Goal: Information Seeking & Learning: Learn about a topic

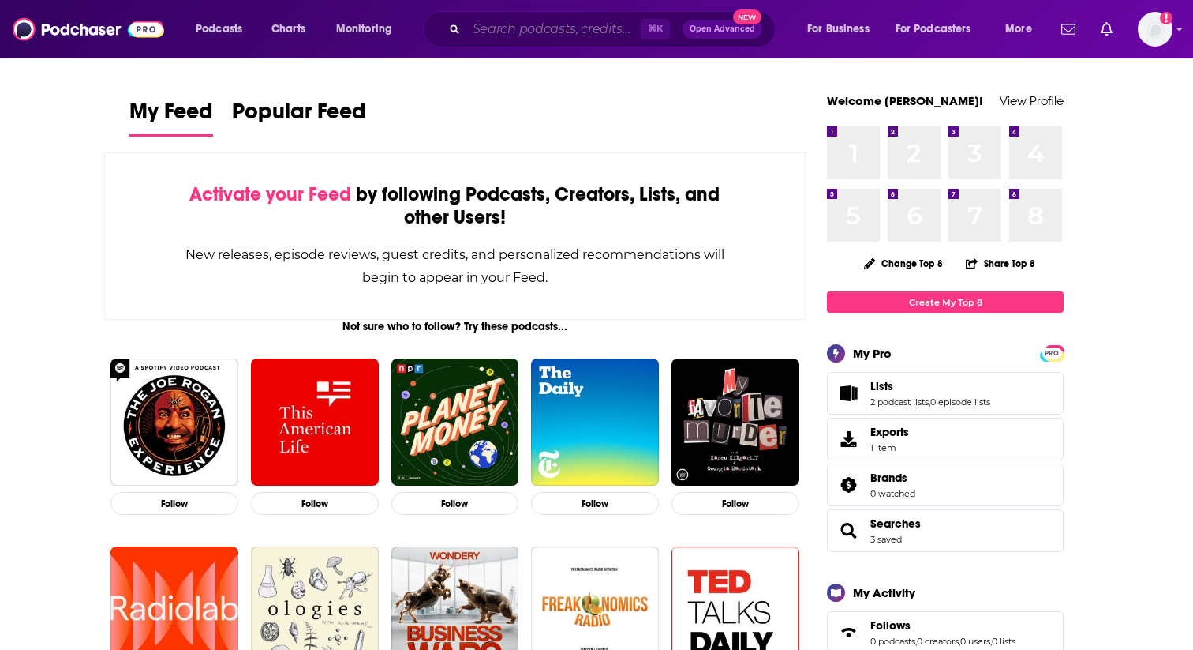
click at [558, 38] on input "Search podcasts, credits, & more..." at bounding box center [553, 29] width 174 height 25
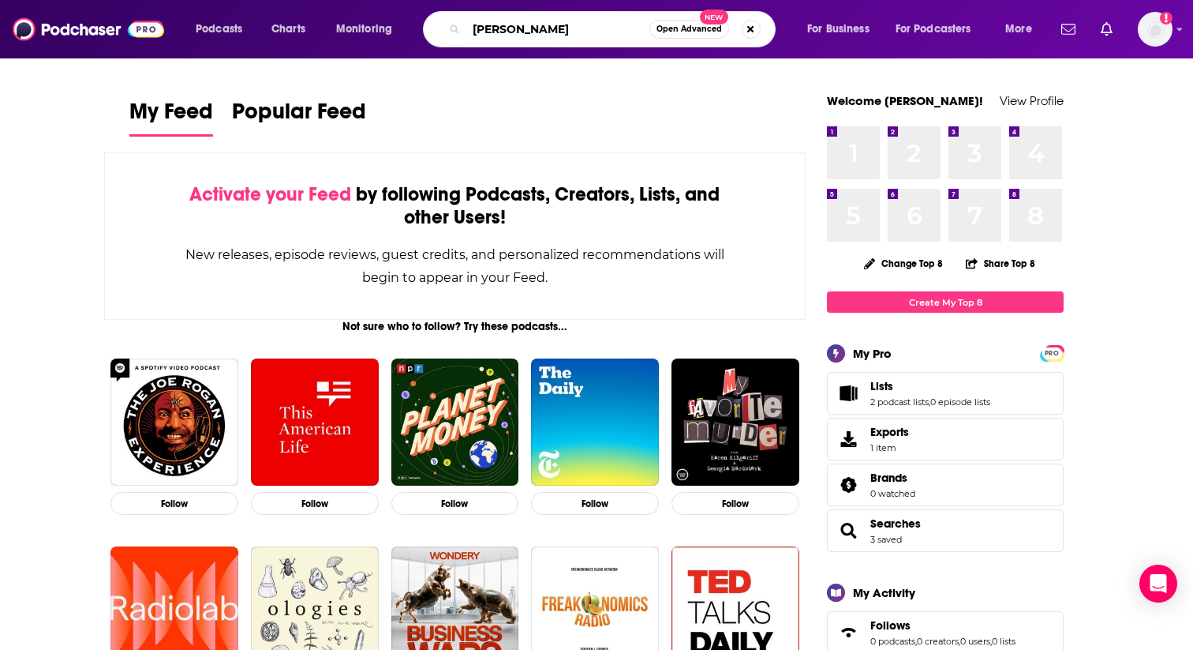
type input "[PERSON_NAME]"
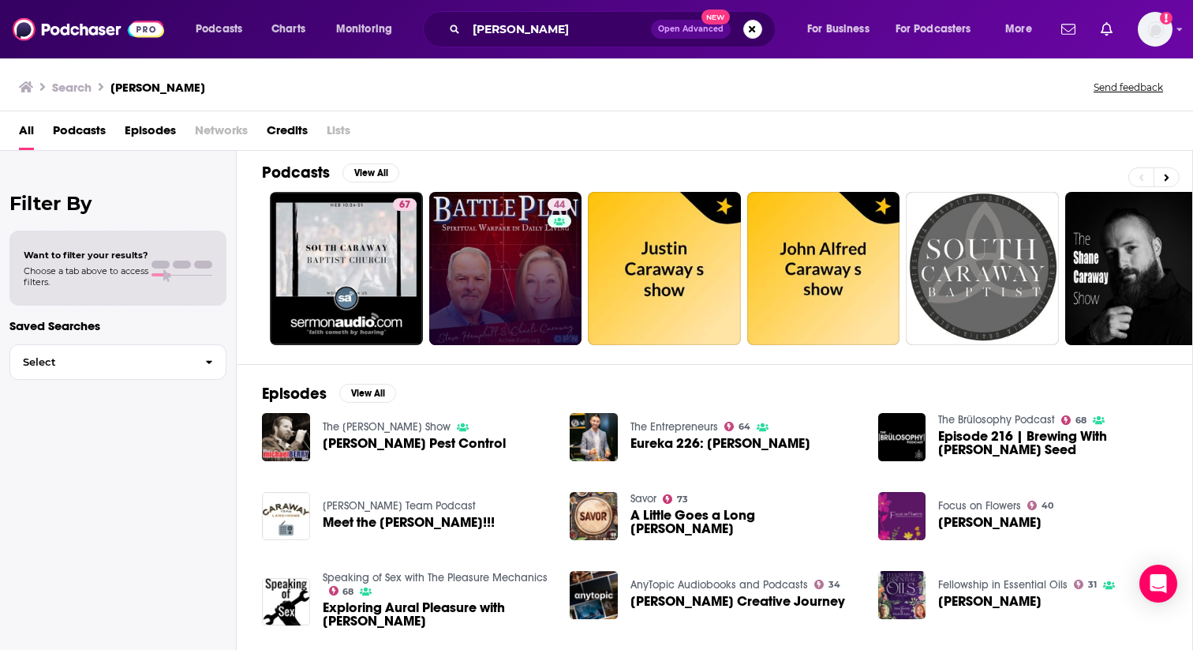
scroll to position [6, 0]
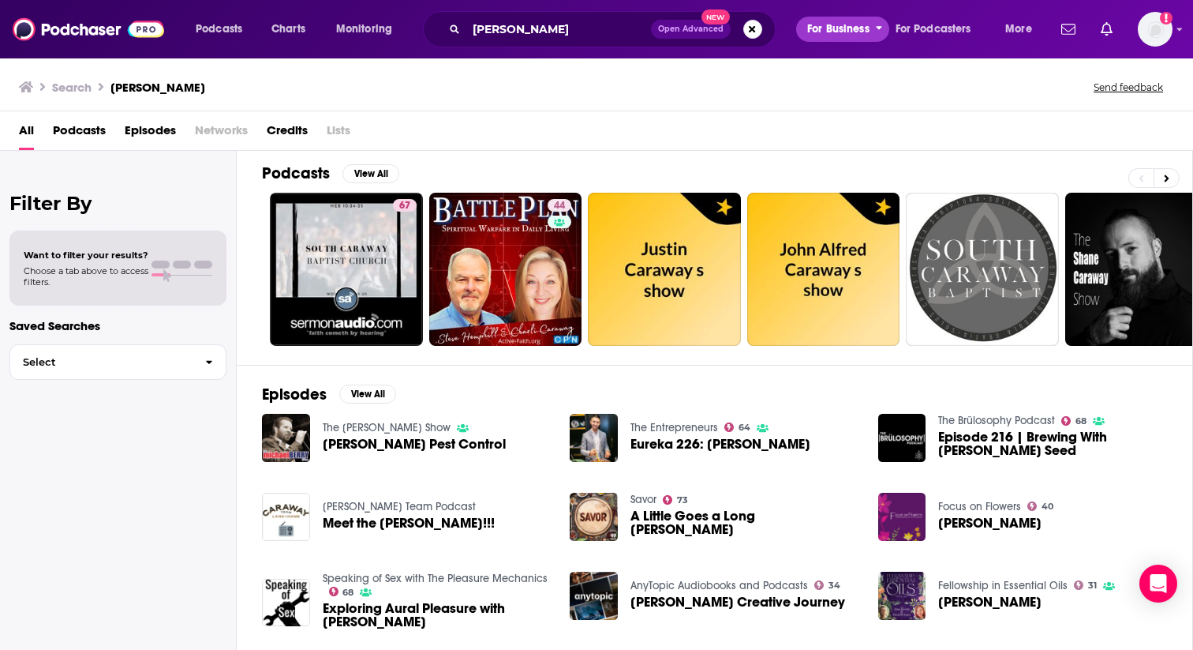
click at [879, 28] on icon "open menu" at bounding box center [879, 29] width 6 height 4
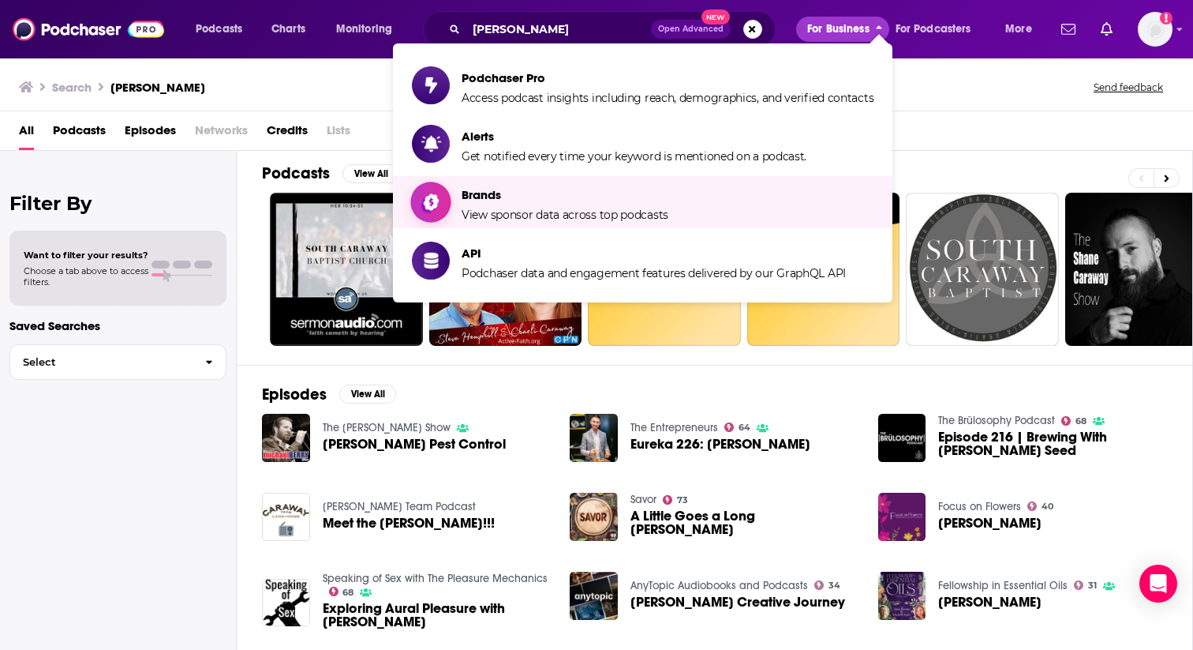
click at [500, 204] on span "Brands View sponsor data across top podcasts" at bounding box center [565, 201] width 207 height 39
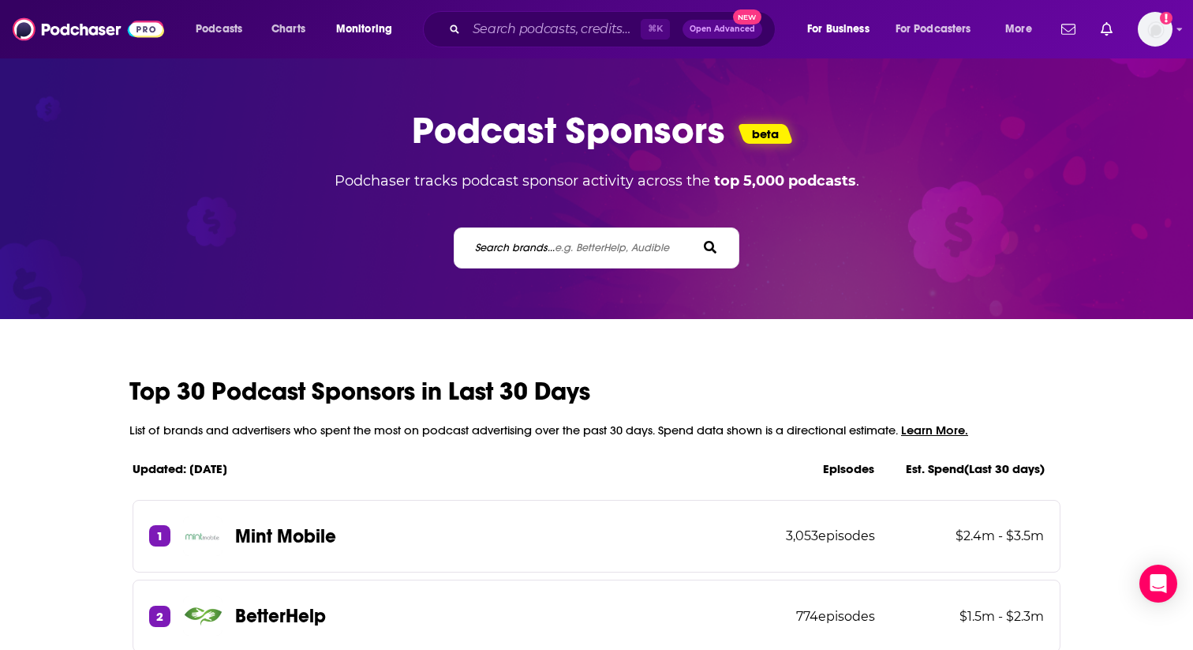
click at [579, 242] on span "e.g. BetterHelp, Audible" at bounding box center [612, 247] width 114 height 13
click at [579, 242] on input "Search brands... e.g. BetterHelp, Audible" at bounding box center [545, 247] width 142 height 17
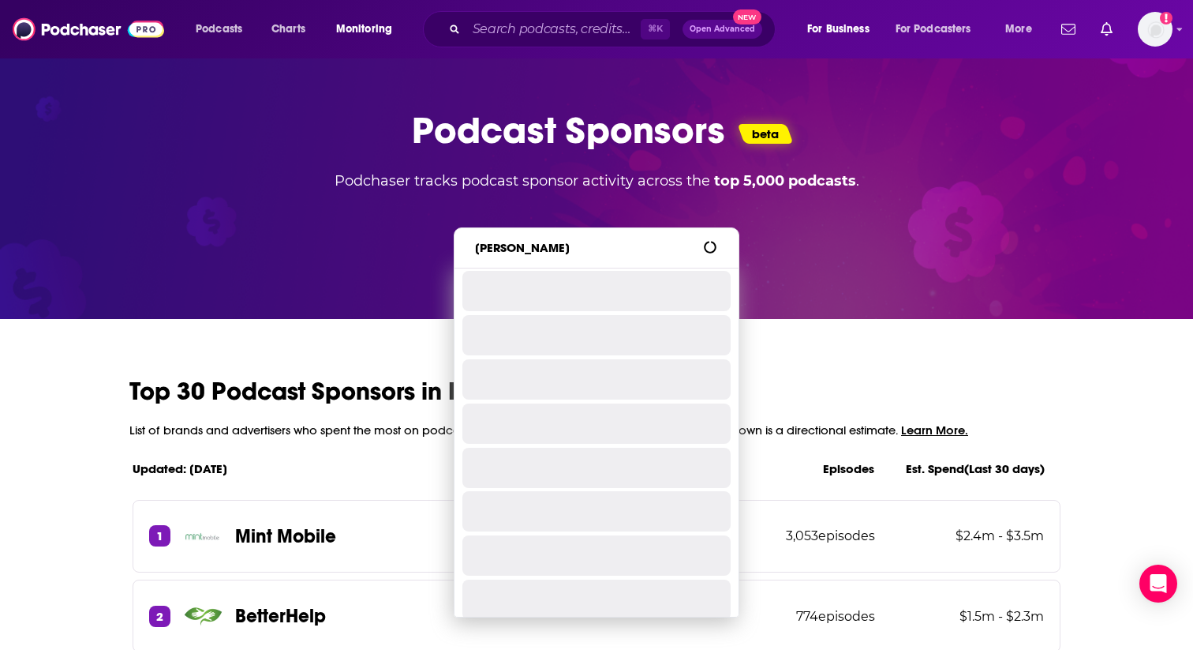
type input "[PERSON_NAME]"
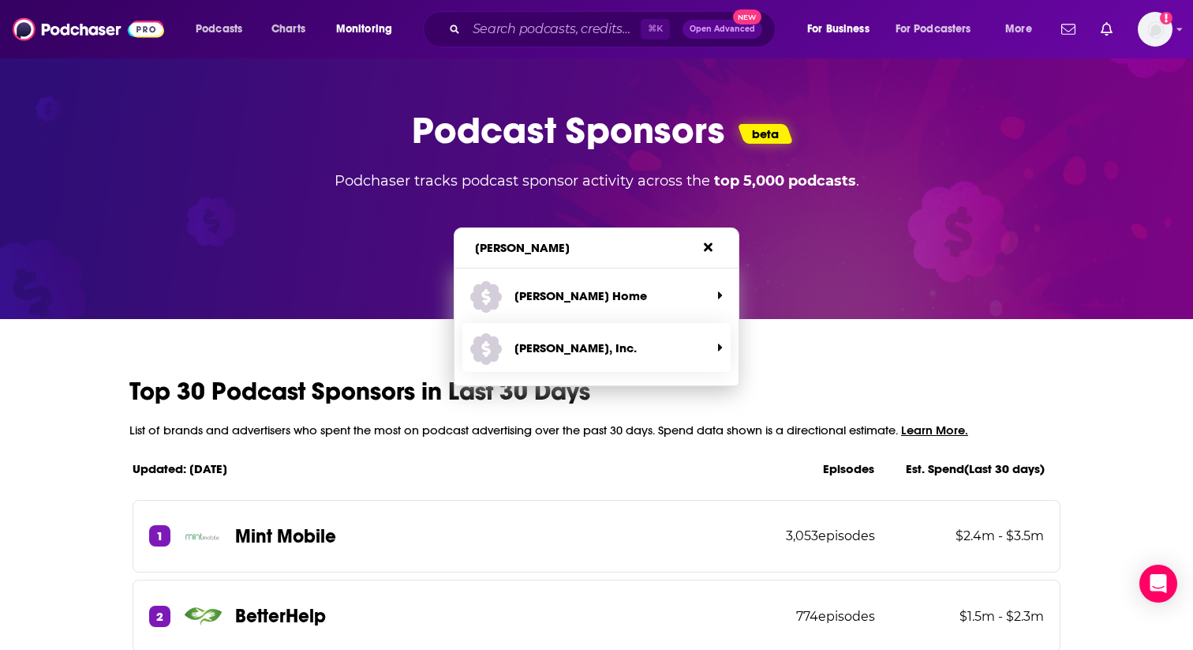
click at [559, 348] on p "[PERSON_NAME], Inc." at bounding box center [576, 347] width 122 height 15
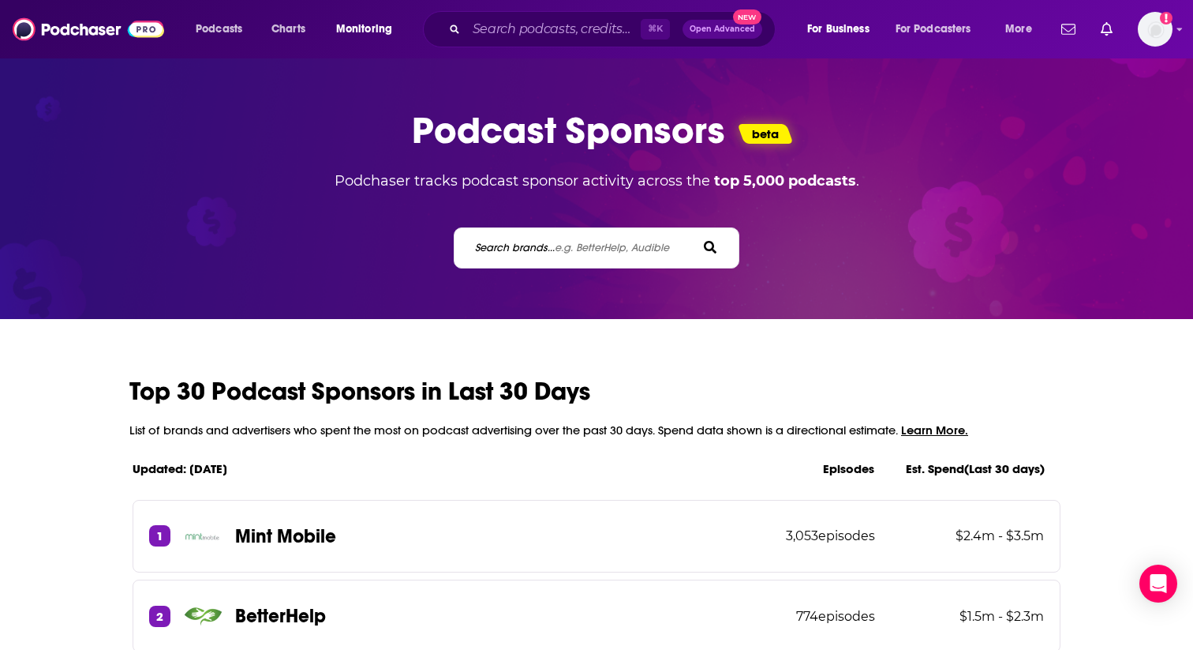
click at [534, 243] on label "Search brands... e.g. BetterHelp, Audible" at bounding box center [572, 247] width 194 height 13
click at [534, 243] on input "Search brands... e.g. BetterHelp, Audible" at bounding box center [545, 247] width 142 height 17
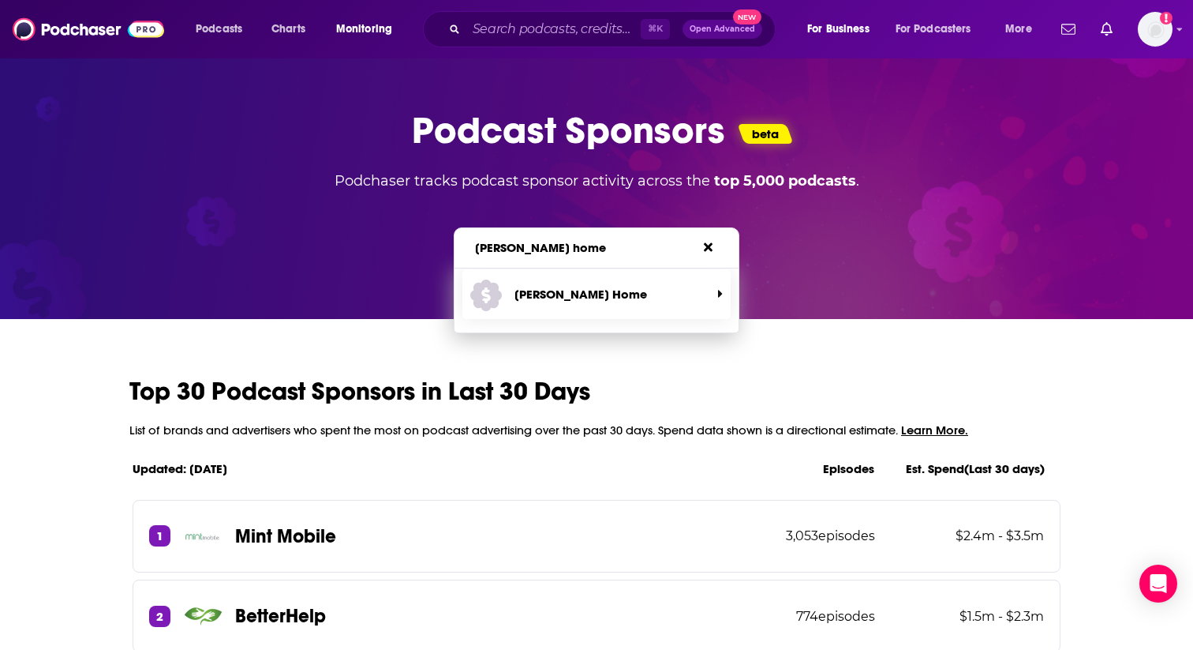
type input "[PERSON_NAME] home"
click at [559, 298] on p "[PERSON_NAME] Home" at bounding box center [581, 293] width 133 height 15
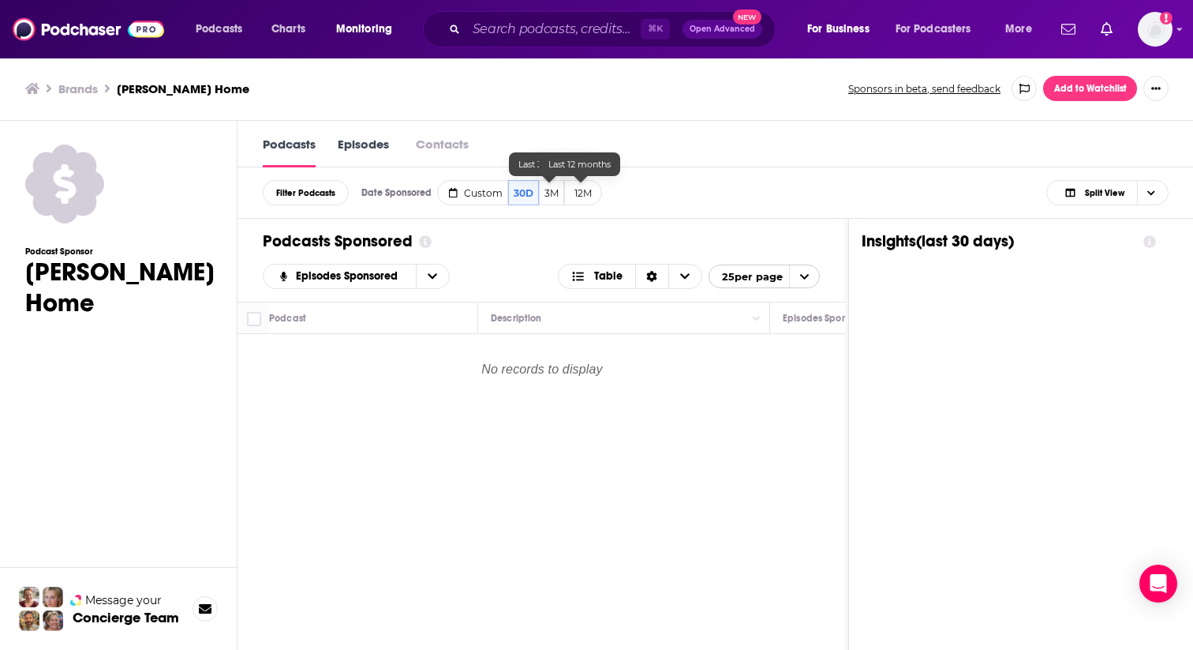
click at [579, 199] on button "12M" at bounding box center [583, 192] width 38 height 25
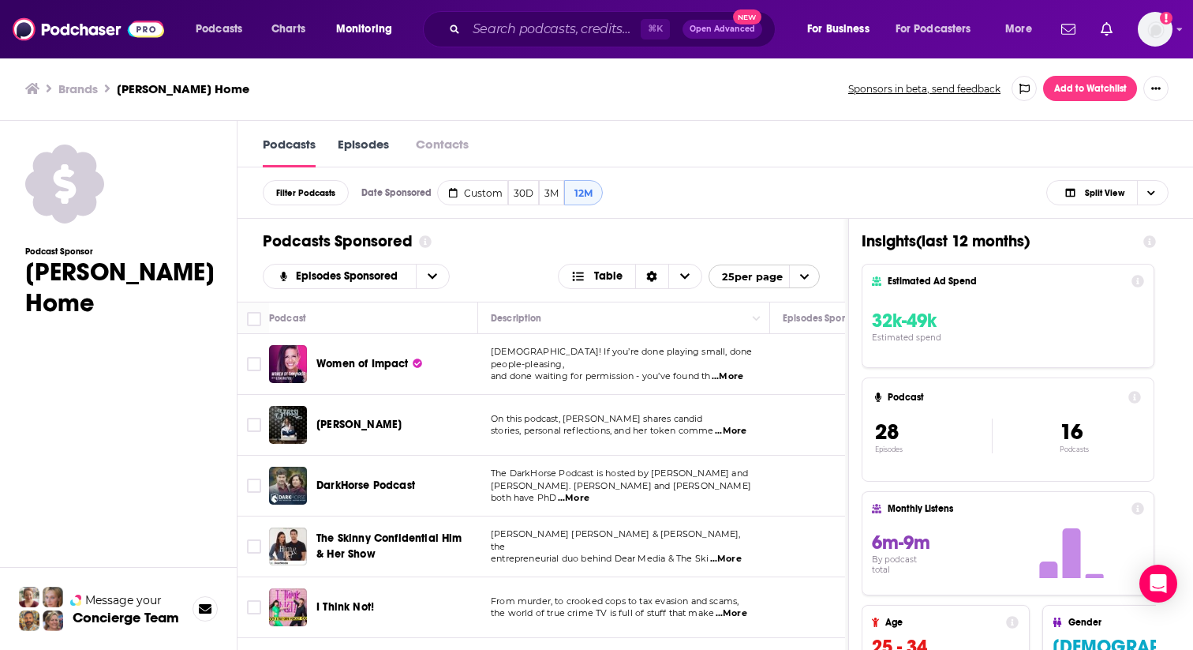
click at [735, 371] on span "...More" at bounding box center [728, 376] width 32 height 13
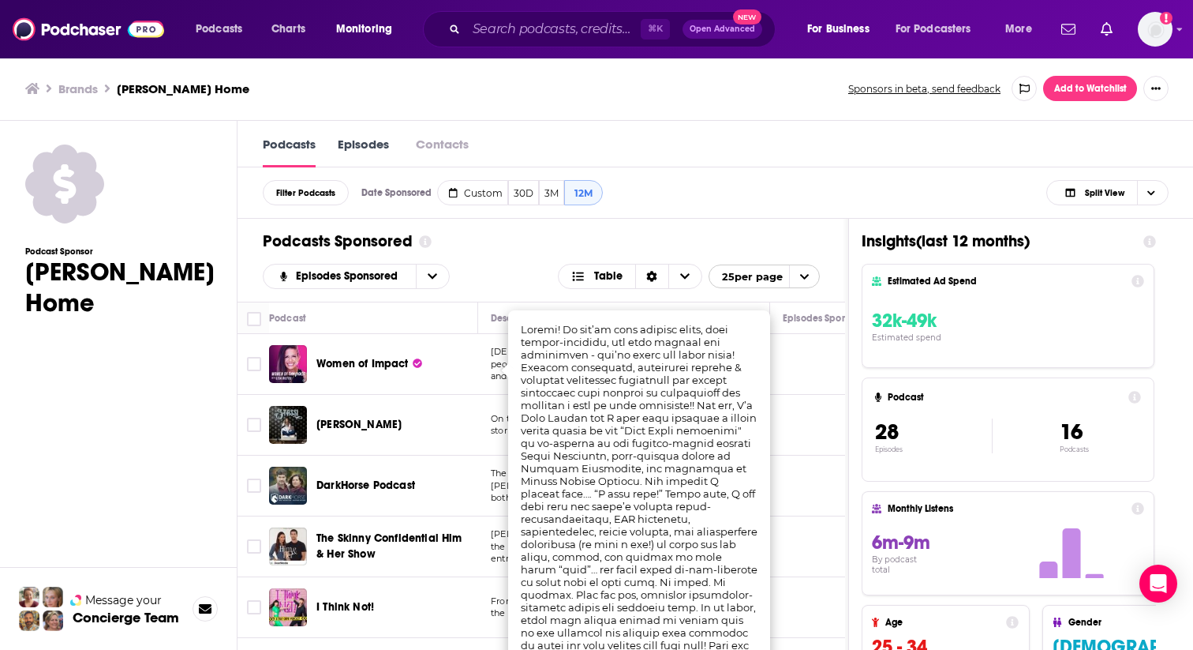
click at [114, 413] on div "Podcast Sponsor [PERSON_NAME] Home" at bounding box center [119, 447] width 189 height 620
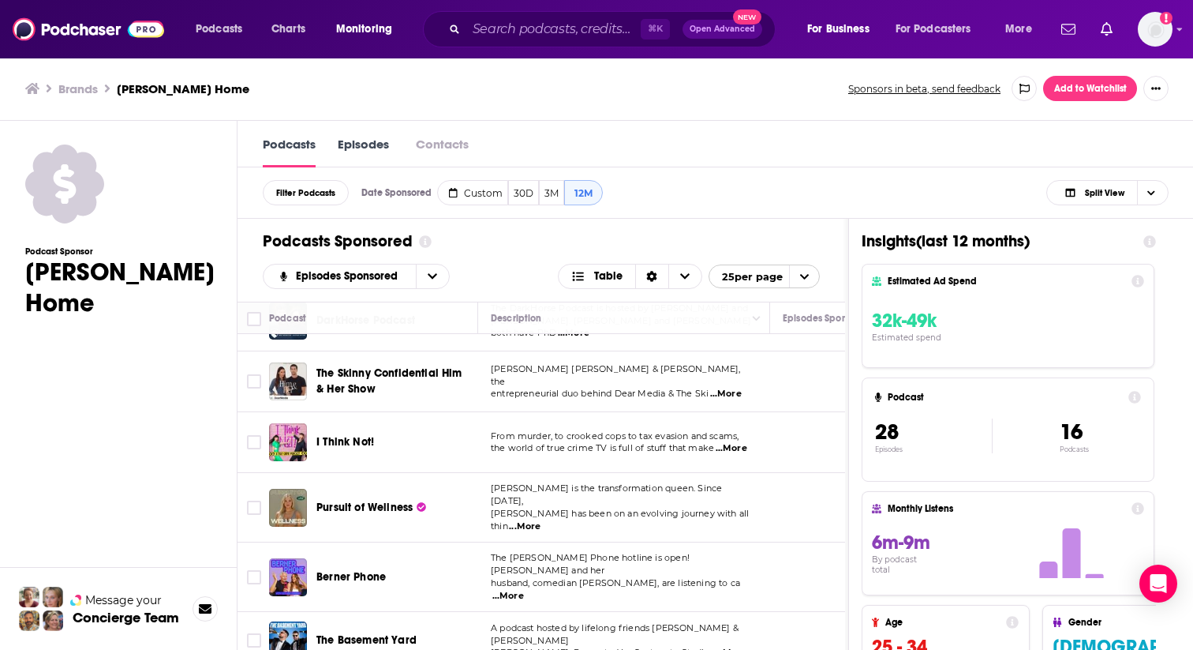
scroll to position [173, 0]
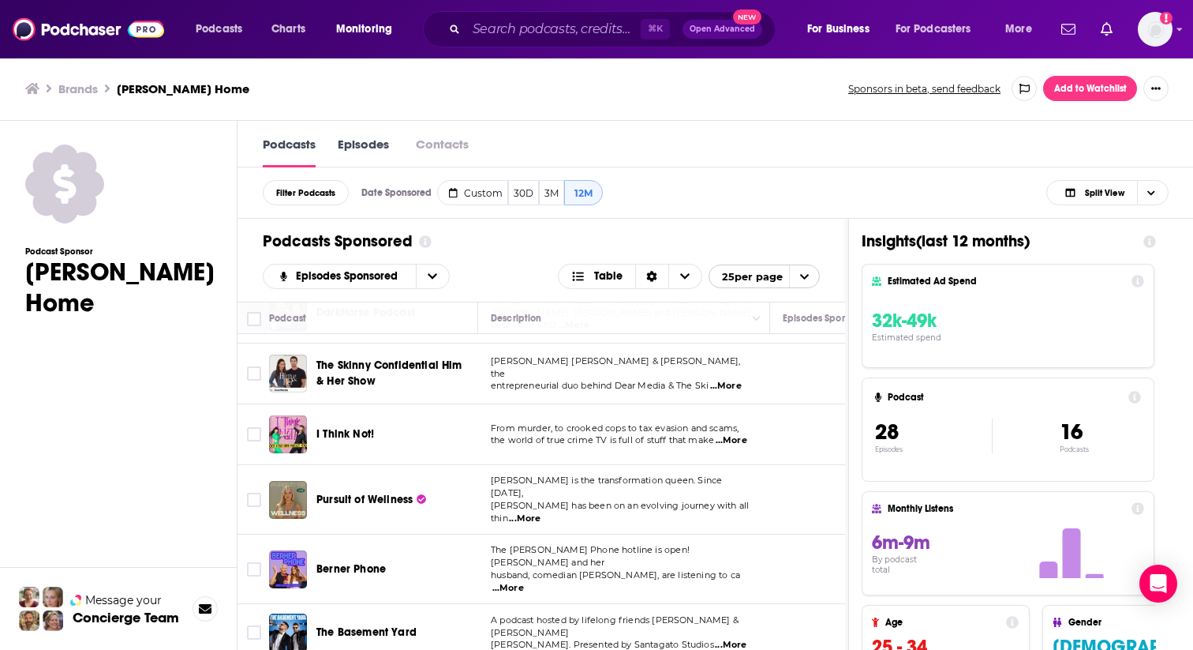
click at [361, 144] on link "Episodes" at bounding box center [363, 152] width 51 height 32
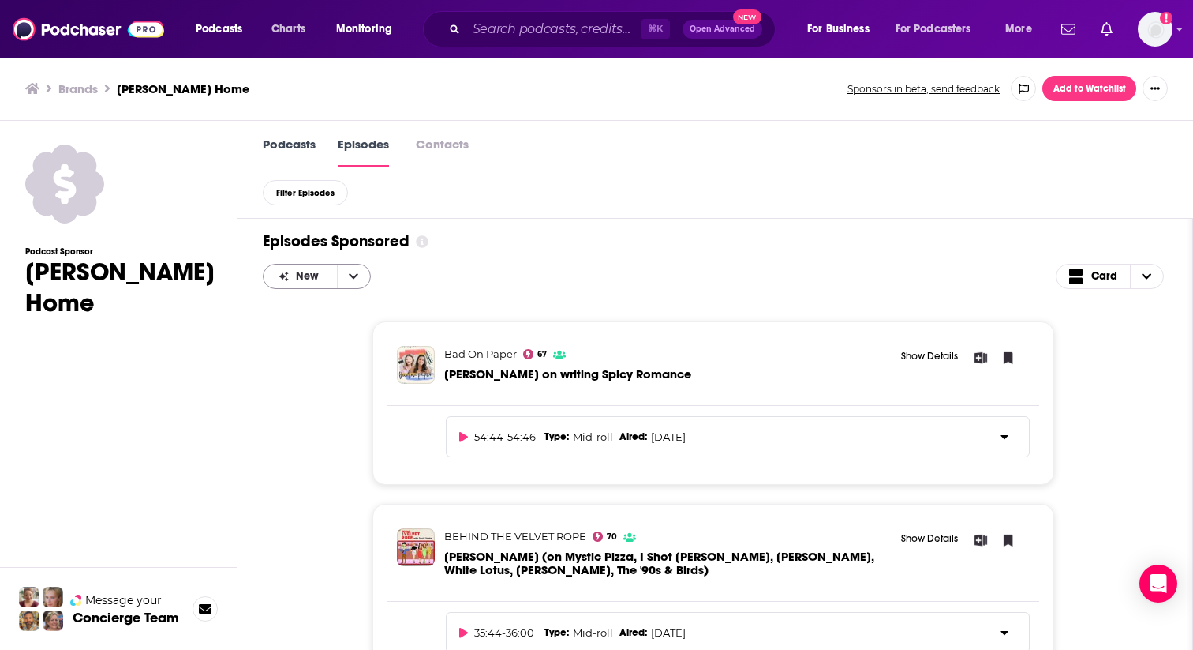
click at [358, 276] on button "open menu" at bounding box center [353, 276] width 33 height 24
click at [358, 276] on button "close menu" at bounding box center [353, 276] width 33 height 24
click at [445, 143] on button "Contacts" at bounding box center [442, 144] width 62 height 17
click at [294, 141] on link "Podcasts" at bounding box center [289, 152] width 53 height 32
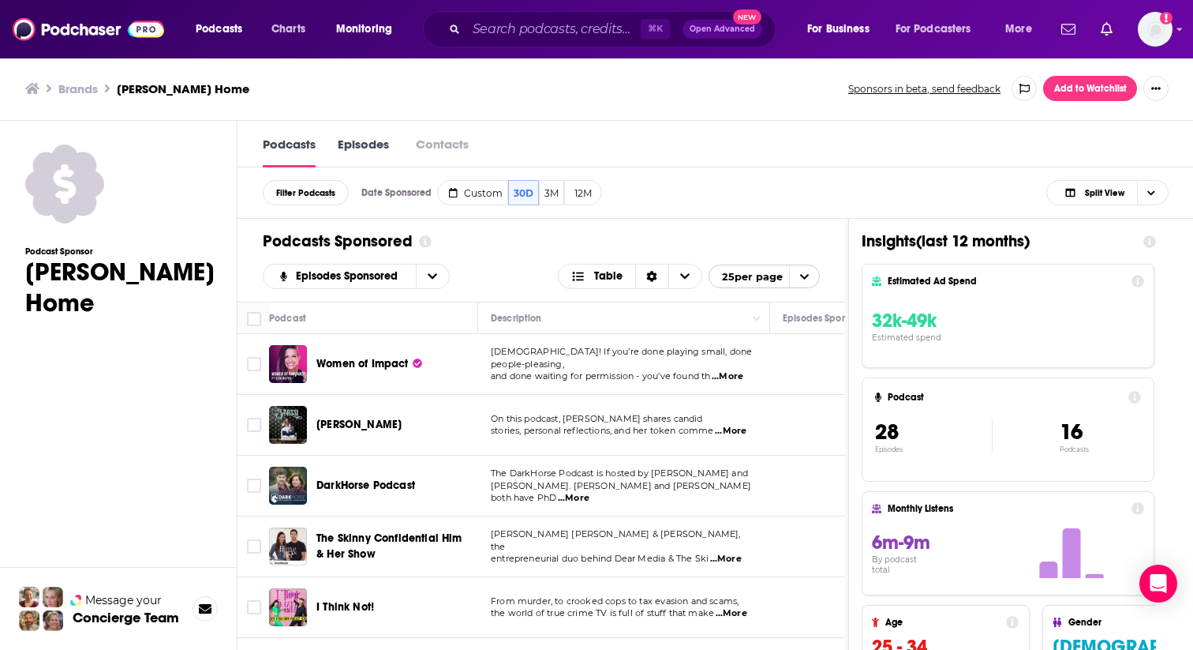
click at [56, 172] on icon at bounding box center [64, 183] width 79 height 79
click at [110, 276] on h1 "[PERSON_NAME] Home" at bounding box center [119, 288] width 189 height 62
click at [56, 185] on icon at bounding box center [64, 183] width 79 height 79
click at [1156, 195] on span "Choose View" at bounding box center [1150, 193] width 27 height 24
click at [1093, 247] on span "Podcast Only" at bounding box center [1117, 245] width 78 height 9
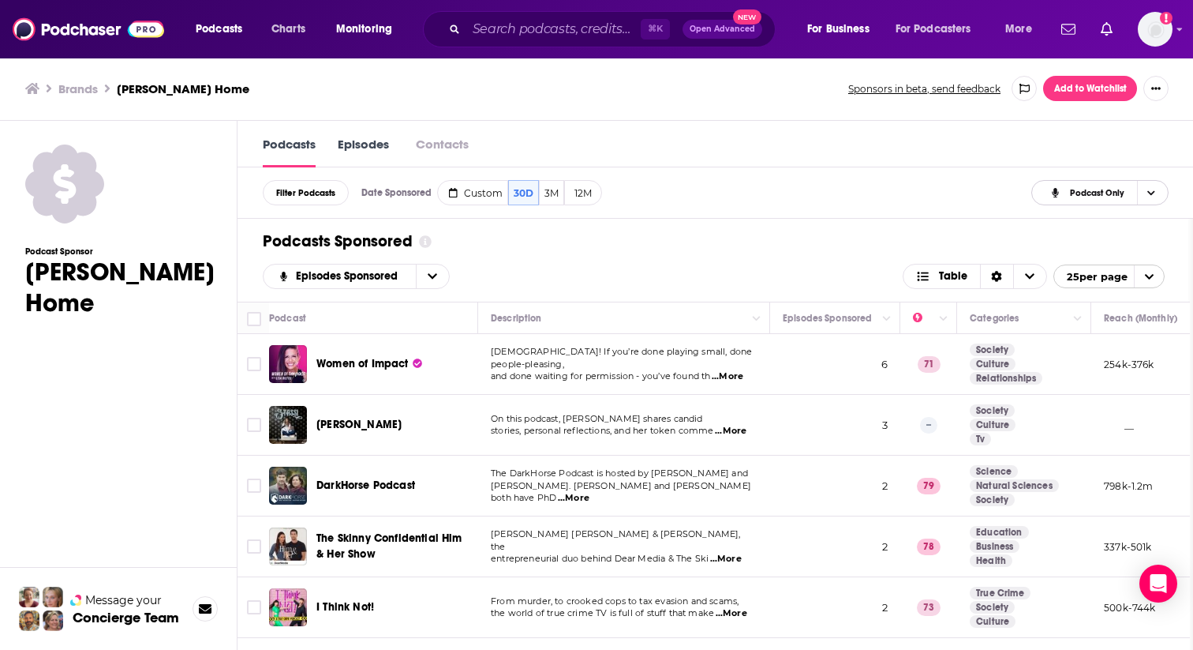
click at [1163, 190] on span "Choose View" at bounding box center [1150, 193] width 27 height 24
click at [1112, 221] on span "Split View" at bounding box center [1109, 219] width 93 height 9
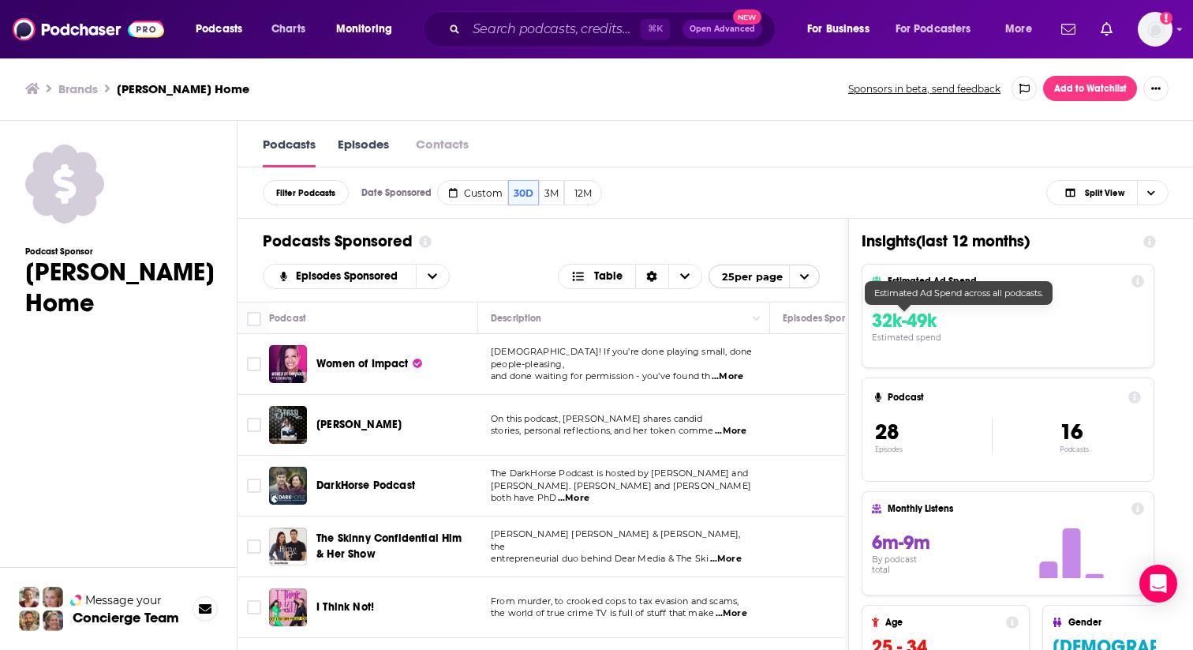
click at [925, 324] on span "32k-49k" at bounding box center [904, 321] width 65 height 24
click at [1139, 279] on icon at bounding box center [1138, 281] width 13 height 13
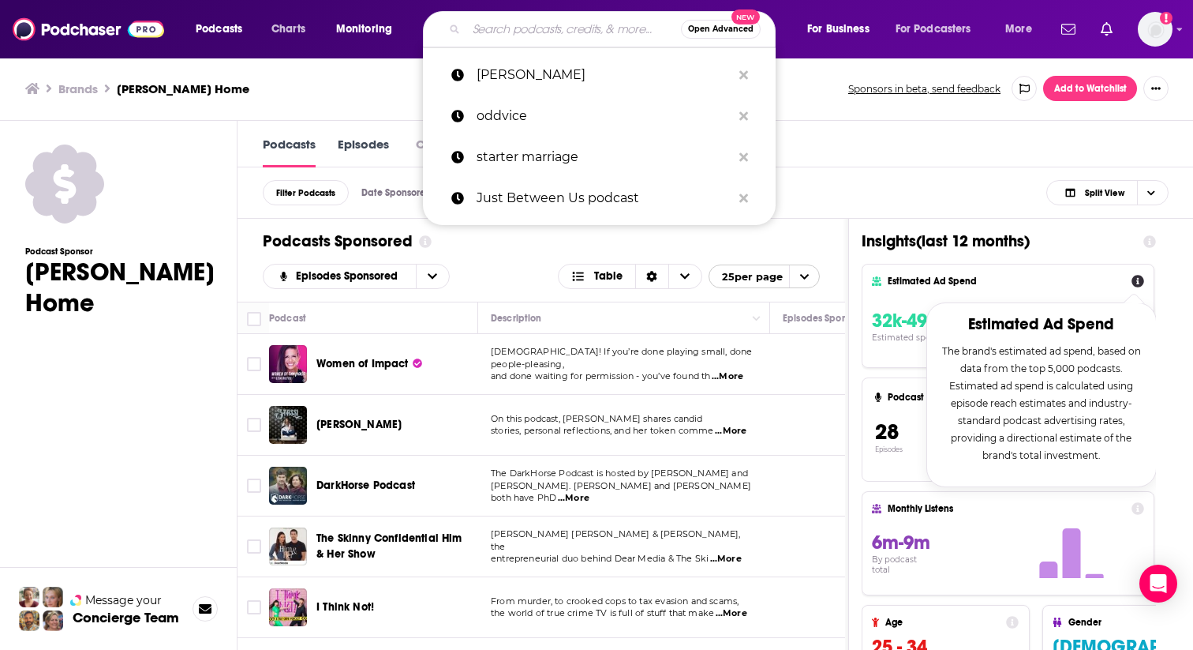
click at [552, 33] on input "Search podcasts, credits, & more..." at bounding box center [573, 29] width 215 height 25
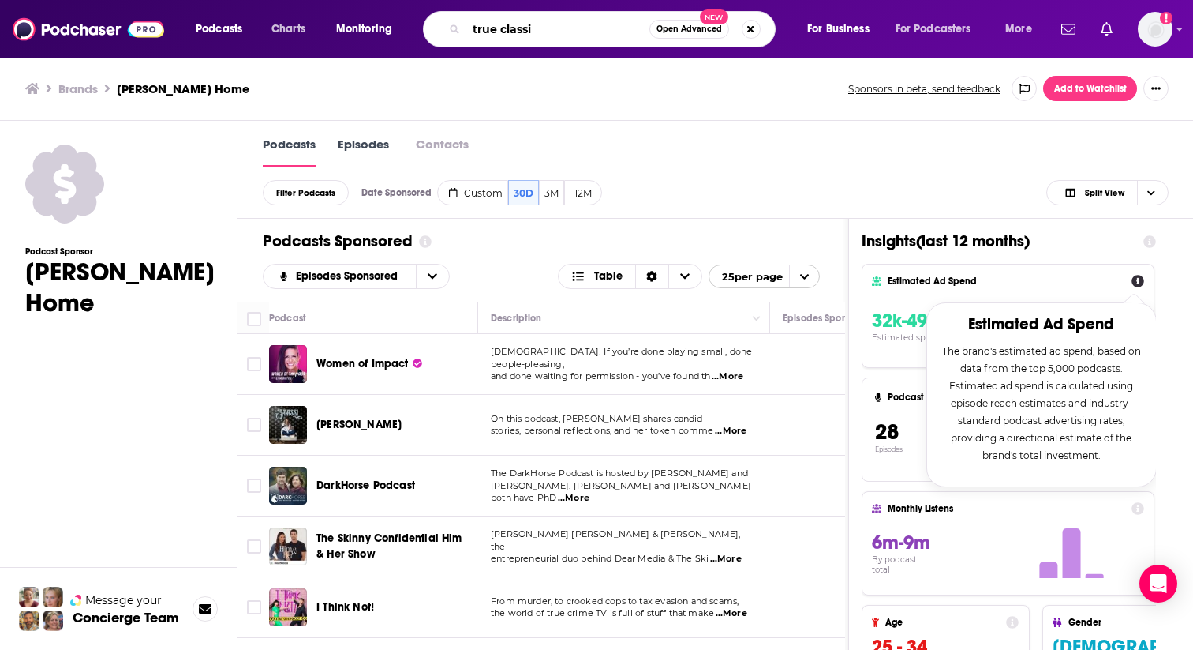
type input "true classic"
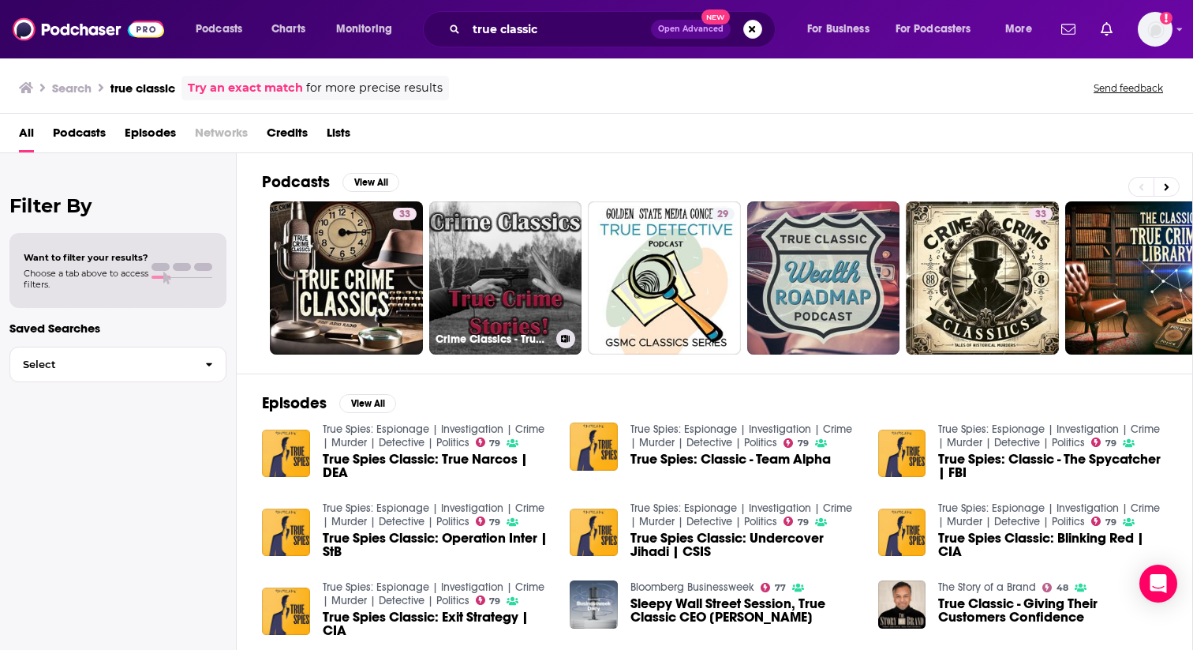
scroll to position [242, 0]
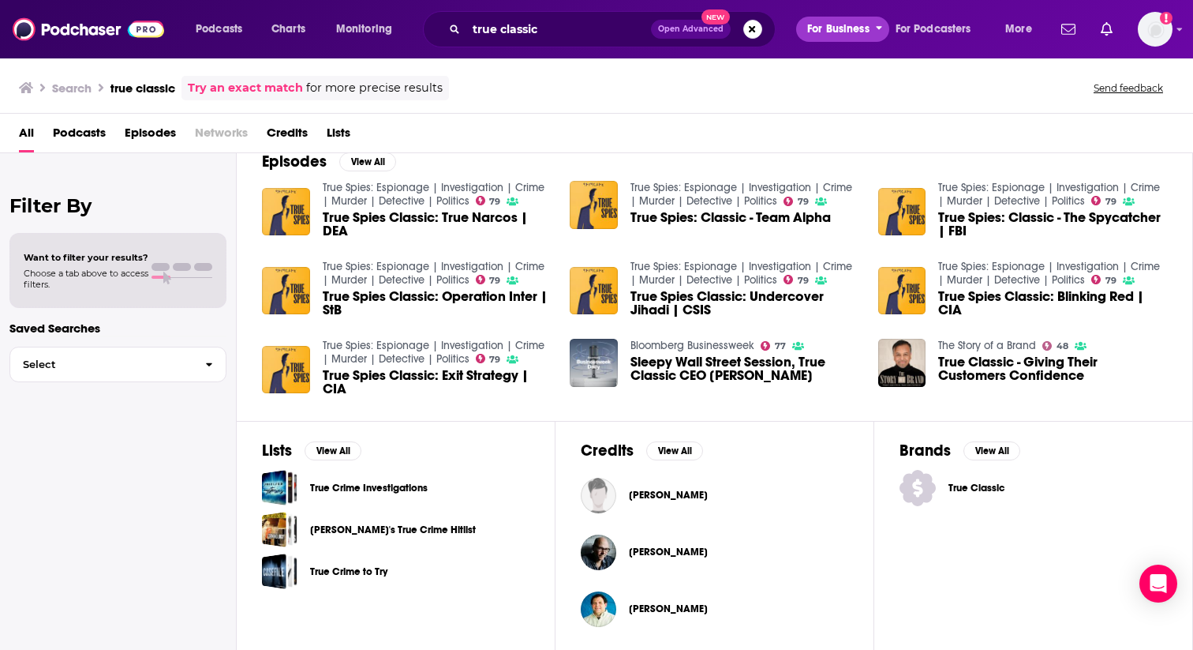
click at [852, 32] on span "For Business" at bounding box center [838, 29] width 62 height 22
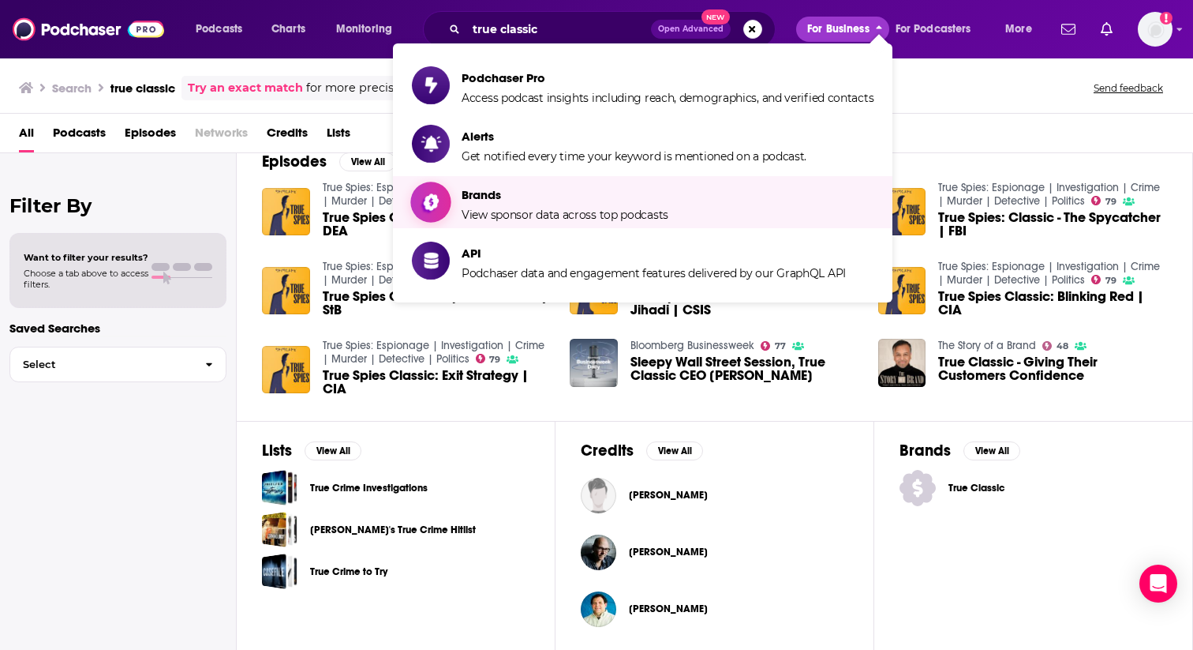
click at [492, 200] on span "Brands" at bounding box center [565, 194] width 207 height 15
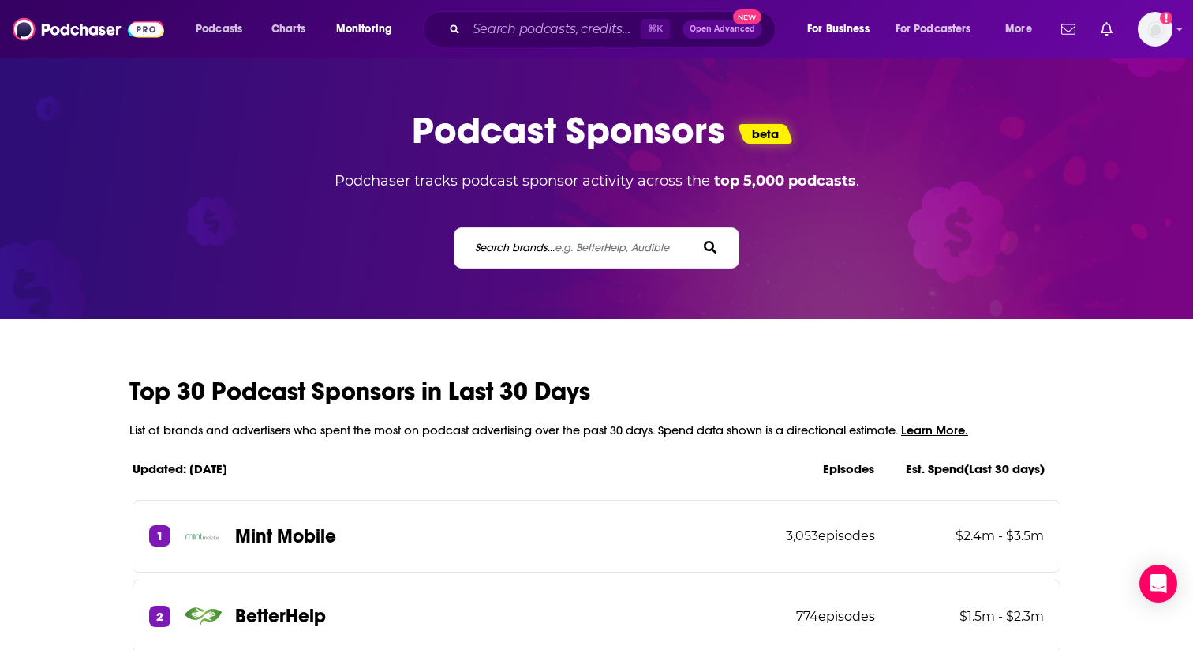
click at [531, 248] on label "Search brands... e.g. BetterHelp, Audible" at bounding box center [572, 247] width 194 height 13
click at [531, 248] on input "Search brands... e.g. BetterHelp, Audible" at bounding box center [545, 247] width 142 height 17
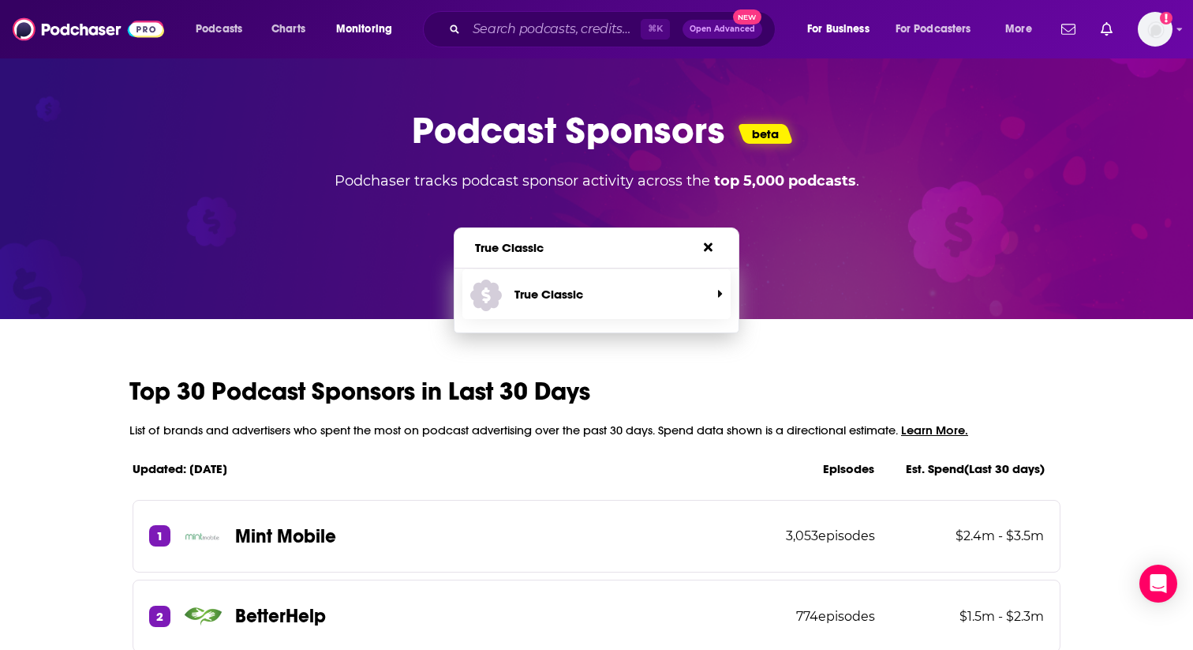
type input "True Classic"
click at [544, 297] on p "True Classic" at bounding box center [549, 293] width 69 height 15
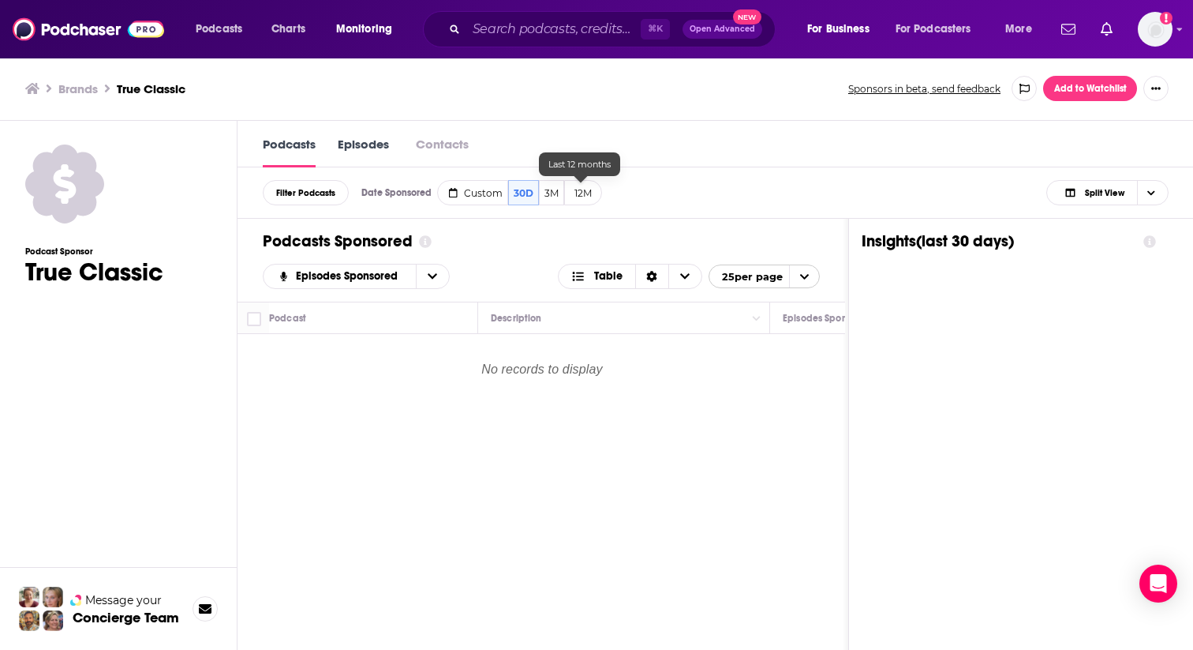
click at [581, 188] on button "12M" at bounding box center [583, 192] width 38 height 25
click at [548, 191] on button "3M" at bounding box center [551, 192] width 25 height 25
click at [589, 198] on button "12M" at bounding box center [583, 192] width 38 height 25
click at [551, 193] on button "3M" at bounding box center [551, 192] width 25 height 25
click at [577, 194] on button "12M" at bounding box center [583, 192] width 38 height 25
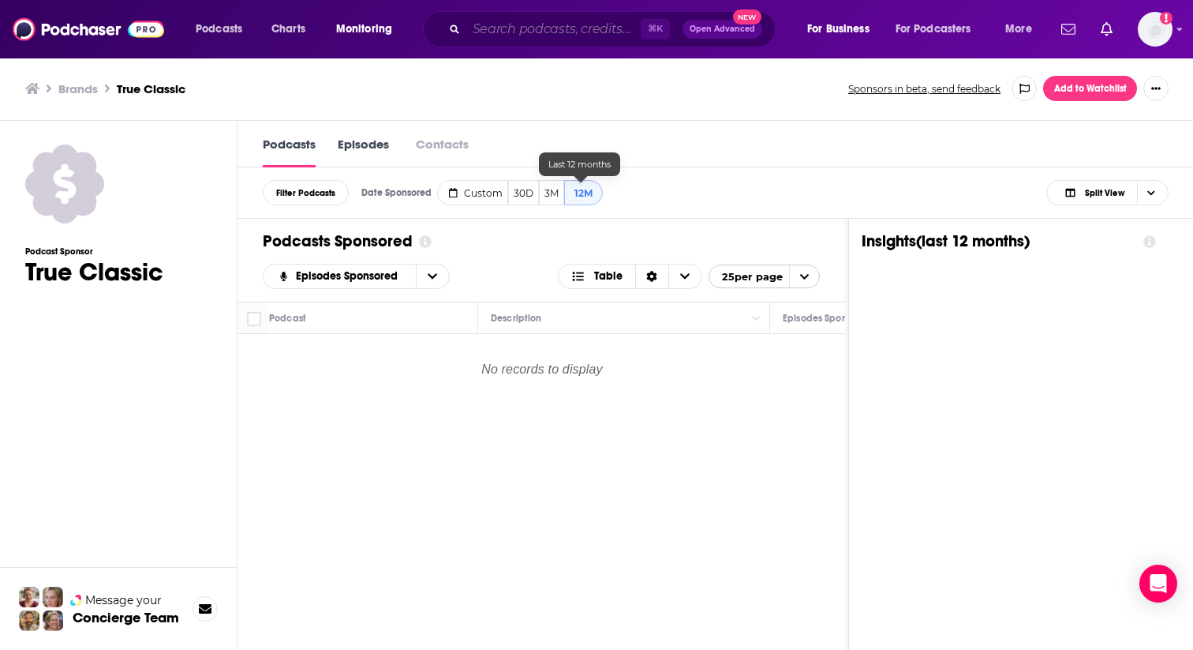
click at [582, 29] on input "Search podcasts, credits, & more..." at bounding box center [553, 29] width 174 height 25
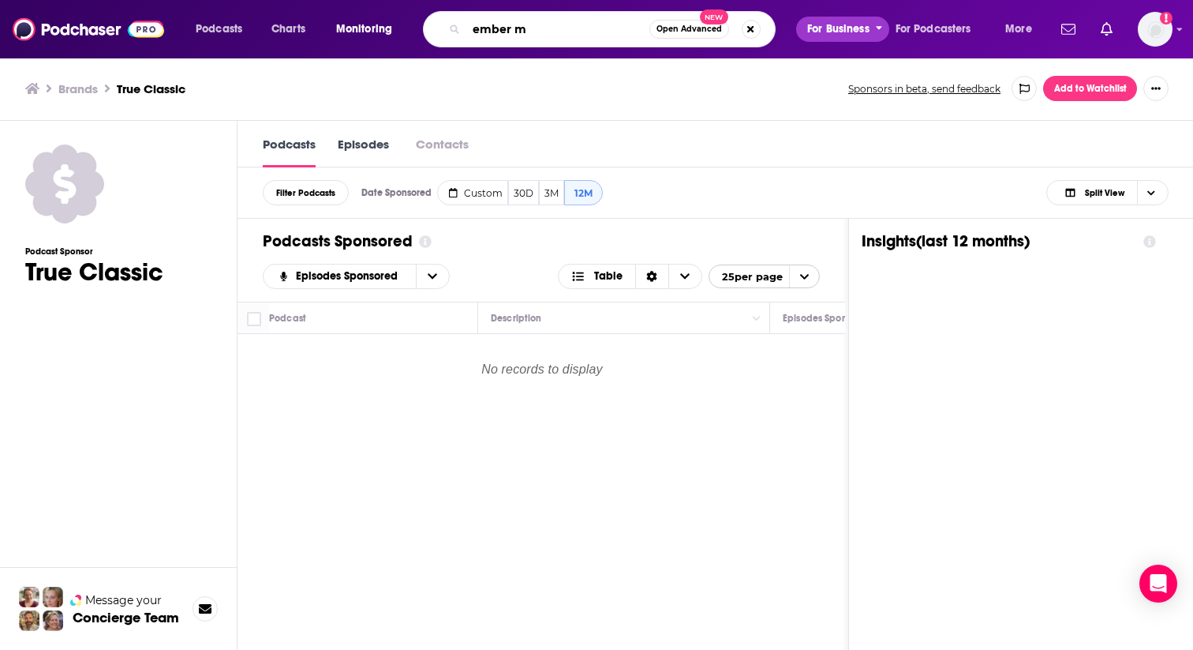
type input "ember m"
click at [873, 29] on button "For Business" at bounding box center [842, 29] width 93 height 25
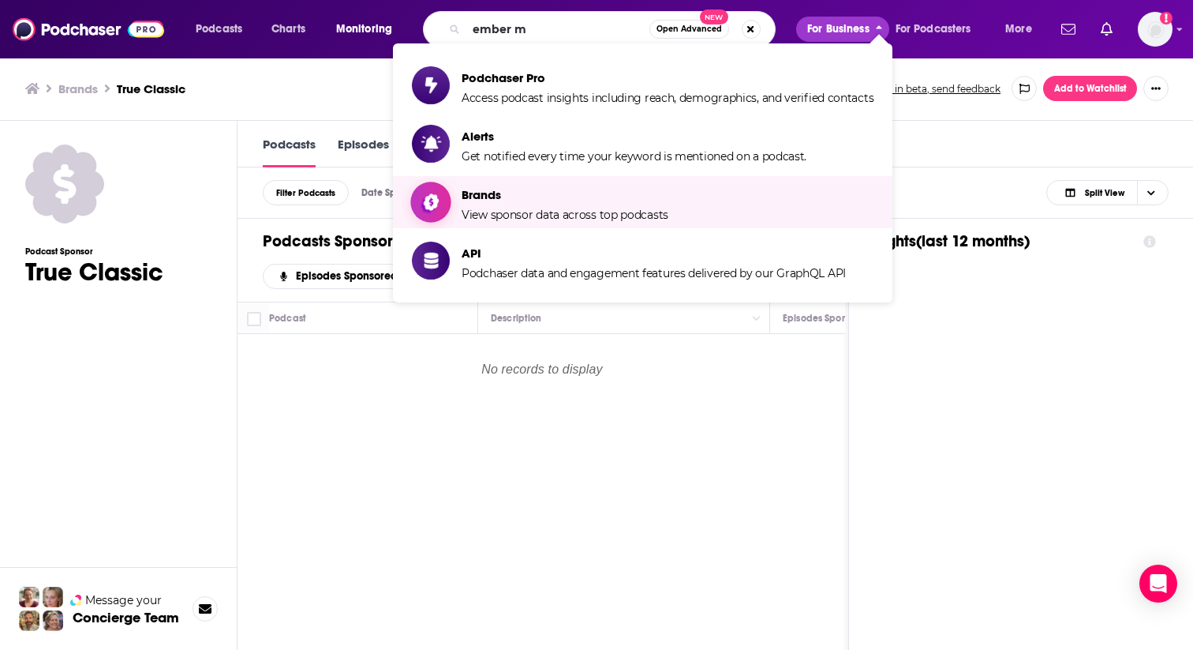
click at [514, 198] on span "Brands" at bounding box center [565, 194] width 207 height 15
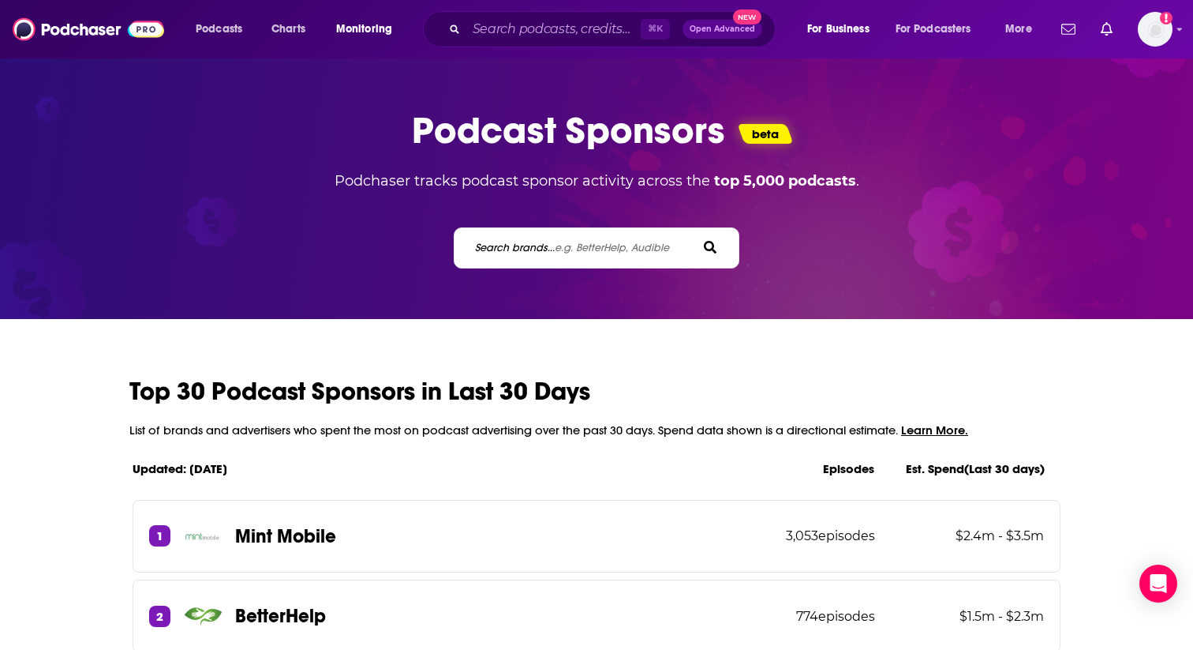
click at [531, 239] on input "Search brands... e.g. BetterHelp, Audible" at bounding box center [545, 247] width 142 height 17
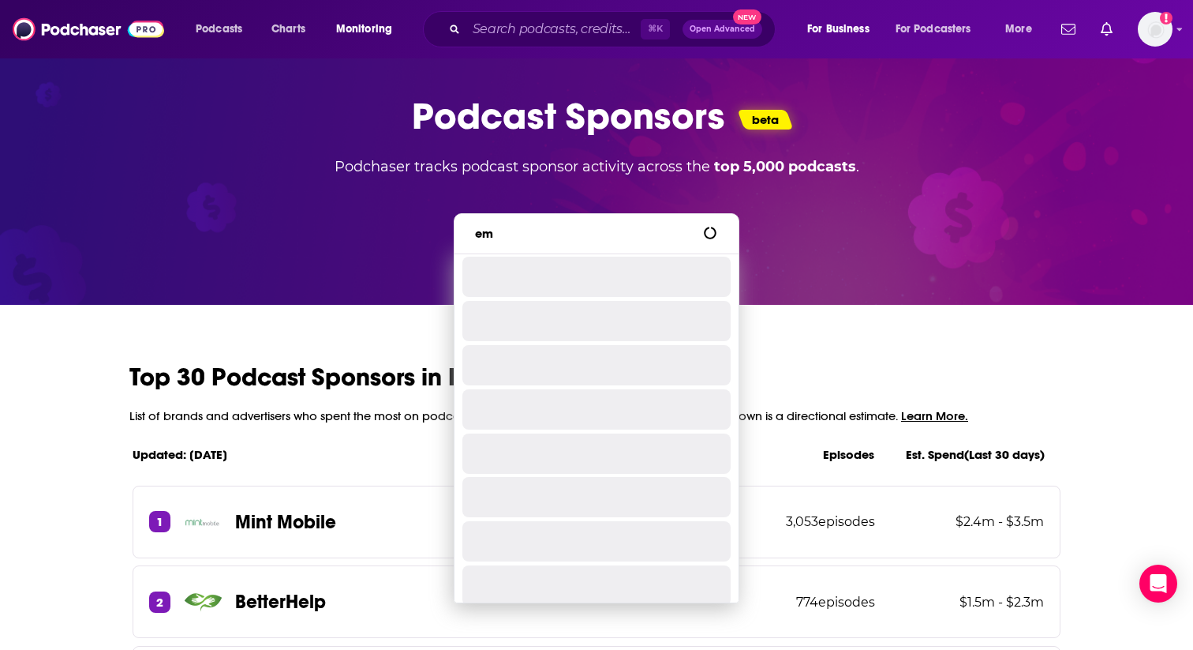
type input "e"
type input "k"
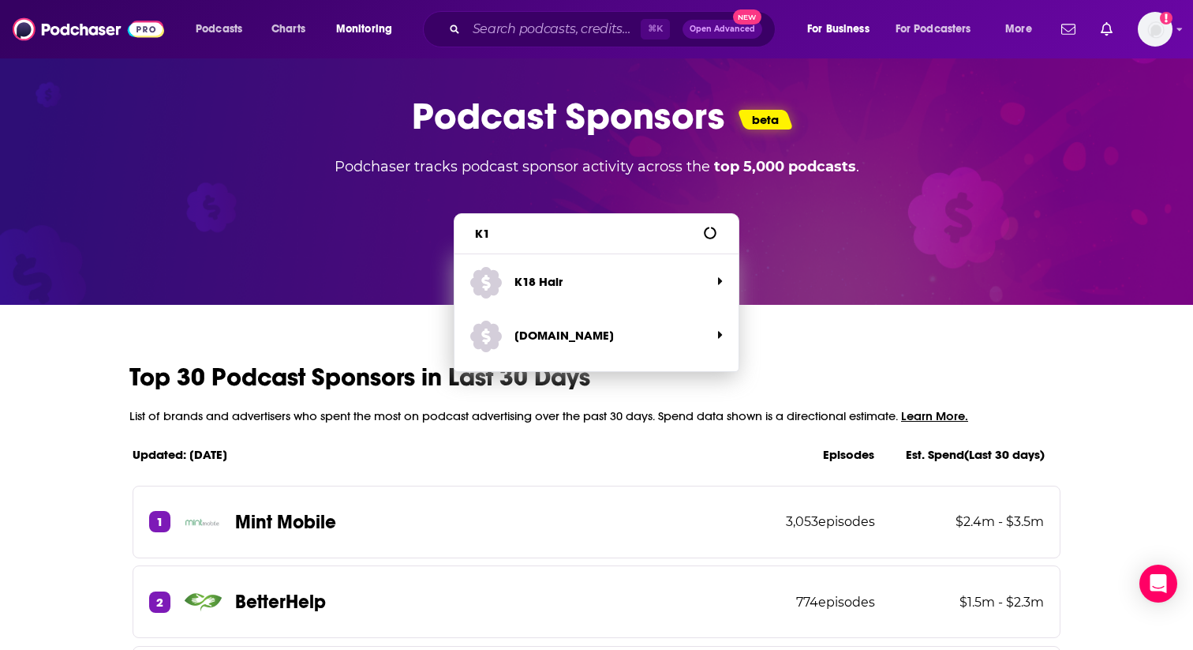
type input "K"
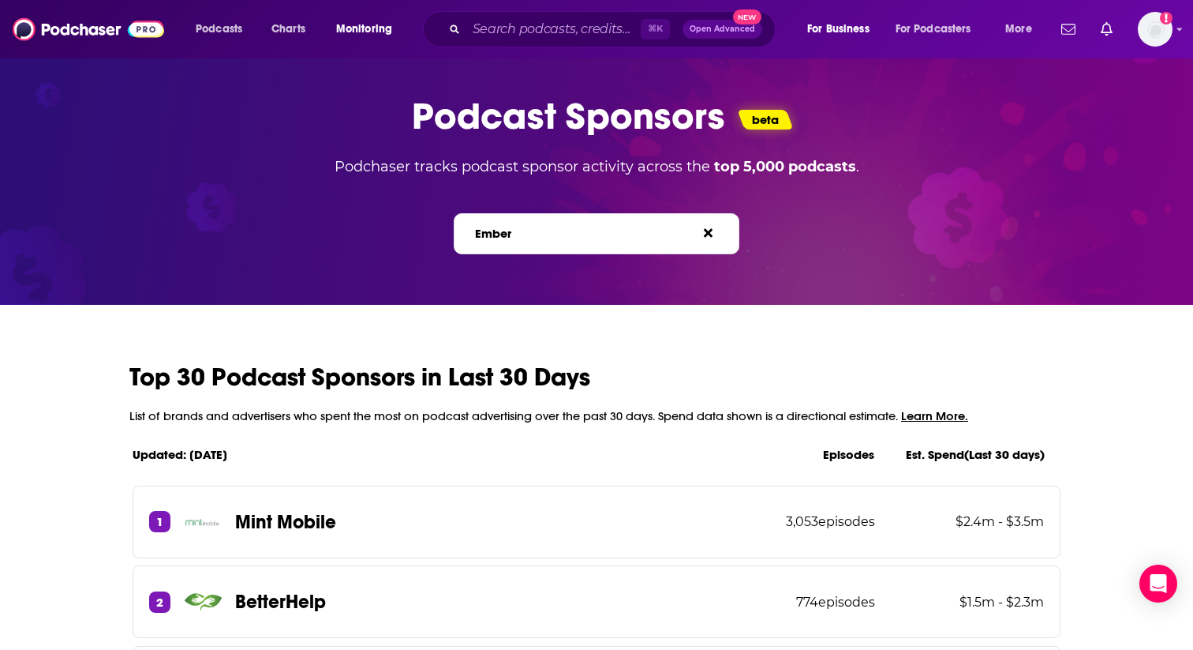
type input "Ember"
click at [548, 242] on div "Ember Search brands... e.g. BetterHelp, Audible" at bounding box center [597, 233] width 286 height 41
click at [714, 236] on link at bounding box center [712, 233] width 16 height 15
click at [535, 238] on label "Search brands... e.g. BetterHelp, Audible" at bounding box center [572, 233] width 194 height 13
click at [535, 238] on input "Search brands... e.g. BetterHelp, Audible" at bounding box center [545, 233] width 142 height 17
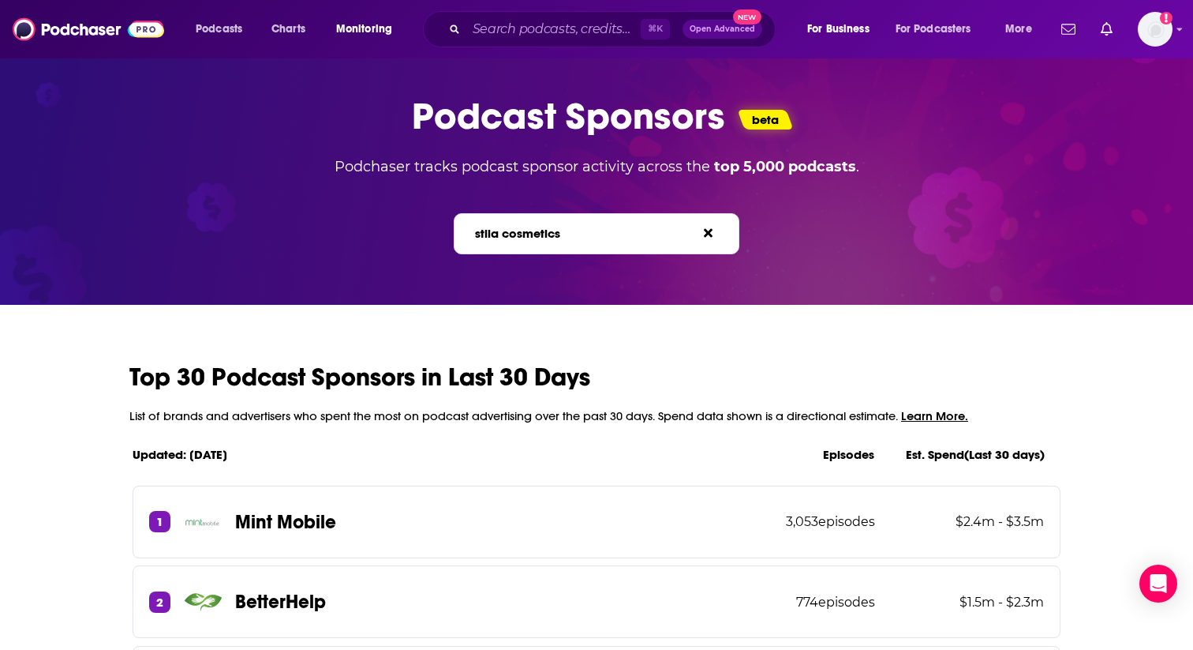
click at [569, 230] on span "e.g. BetterHelp, Audible" at bounding box center [612, 233] width 114 height 13
click at [569, 230] on input "stila cosmetics" at bounding box center [545, 233] width 142 height 17
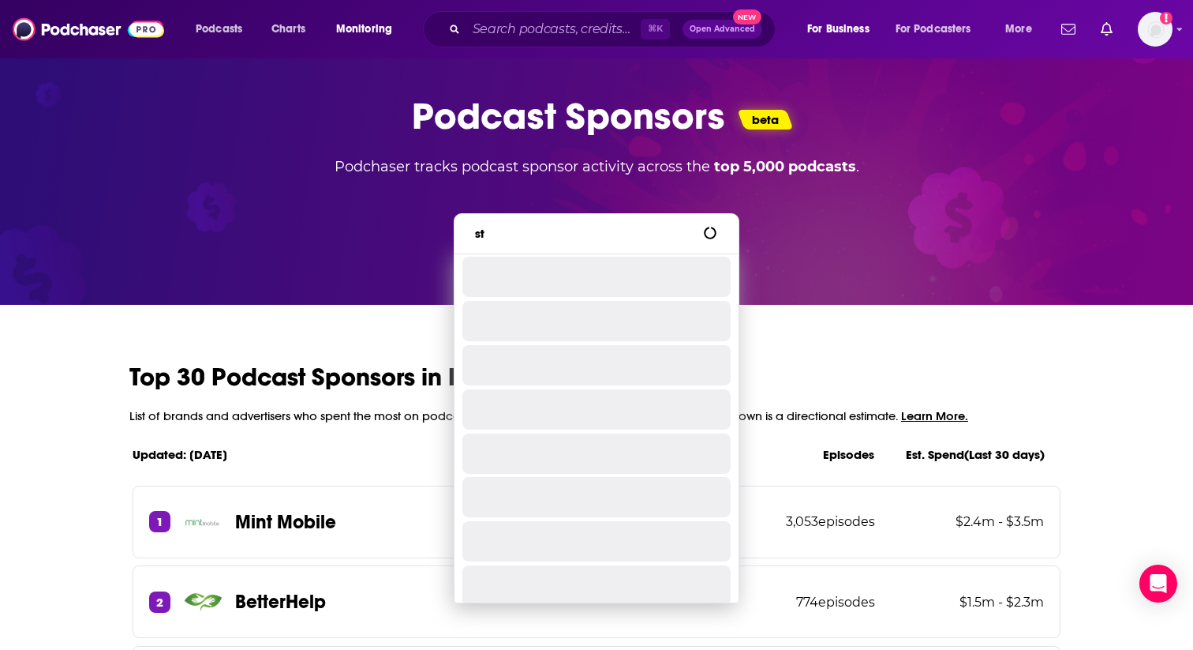
type input "s"
type input "E"
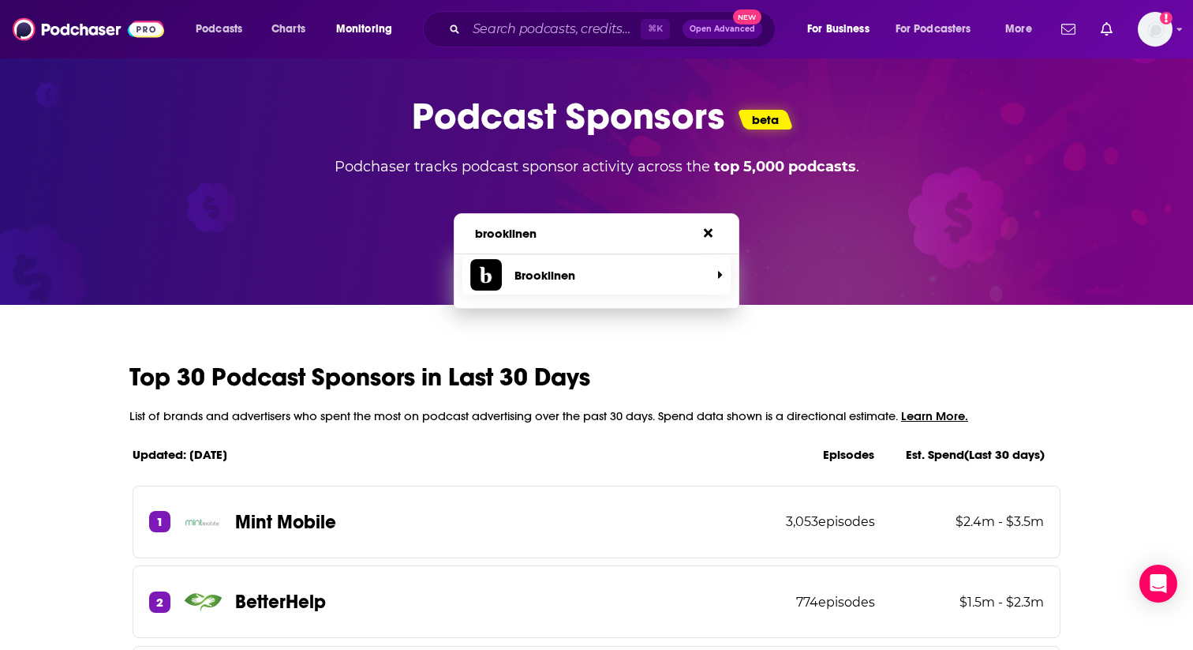
type input "brooklinen"
click at [584, 285] on span "Brooklinen" at bounding box center [590, 275] width 241 height 32
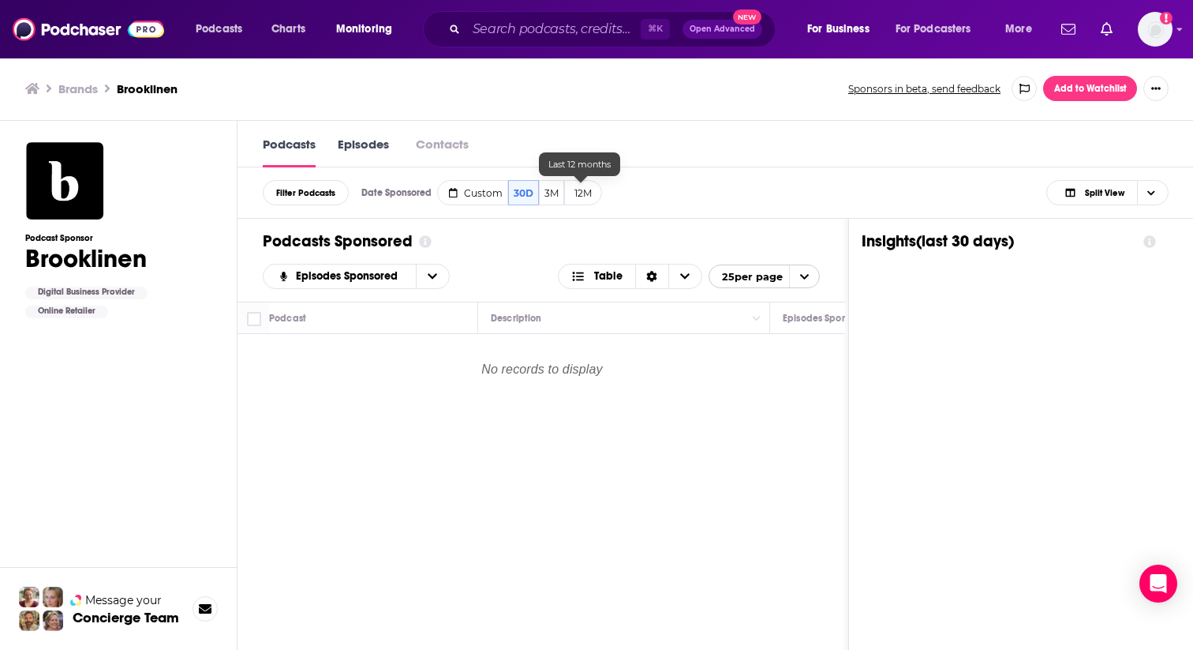
click at [587, 192] on button "12M" at bounding box center [583, 192] width 38 height 25
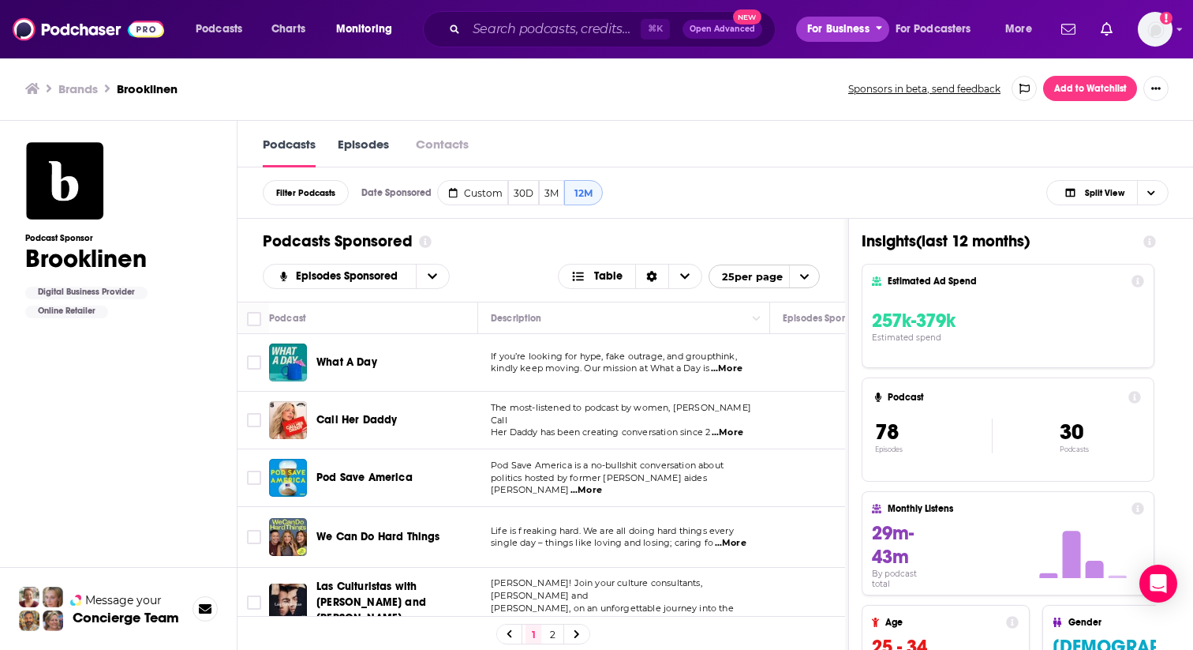
click at [863, 30] on span "For Business" at bounding box center [838, 29] width 62 height 22
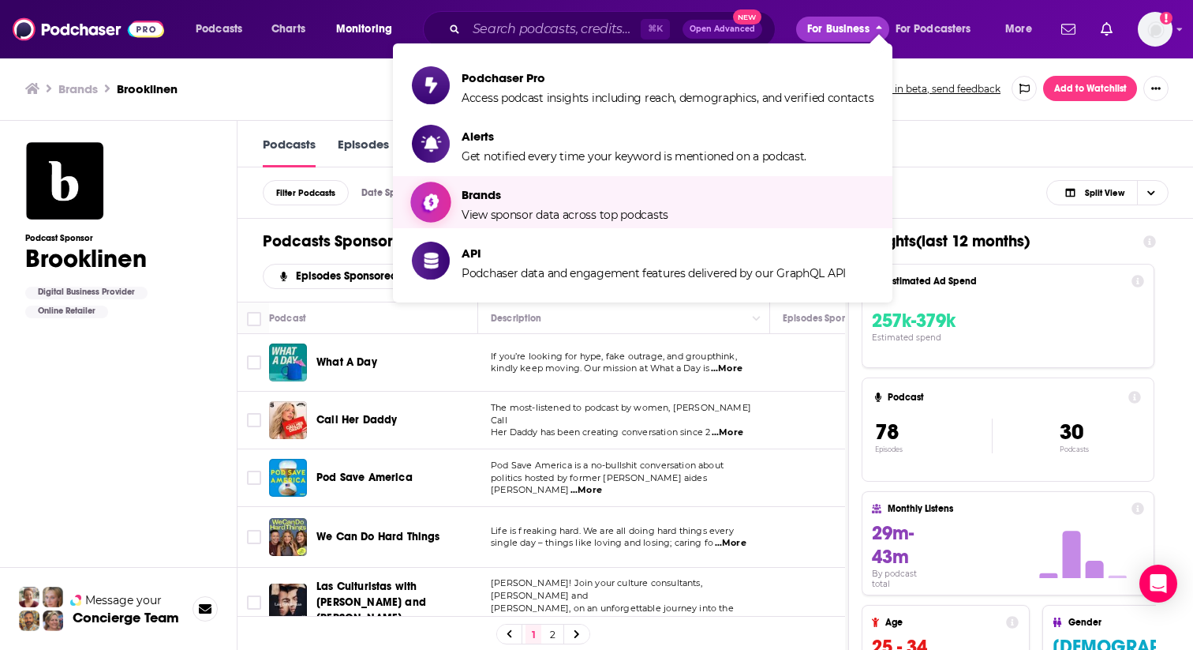
click at [522, 208] on span "View sponsor data across top podcasts" at bounding box center [565, 215] width 207 height 14
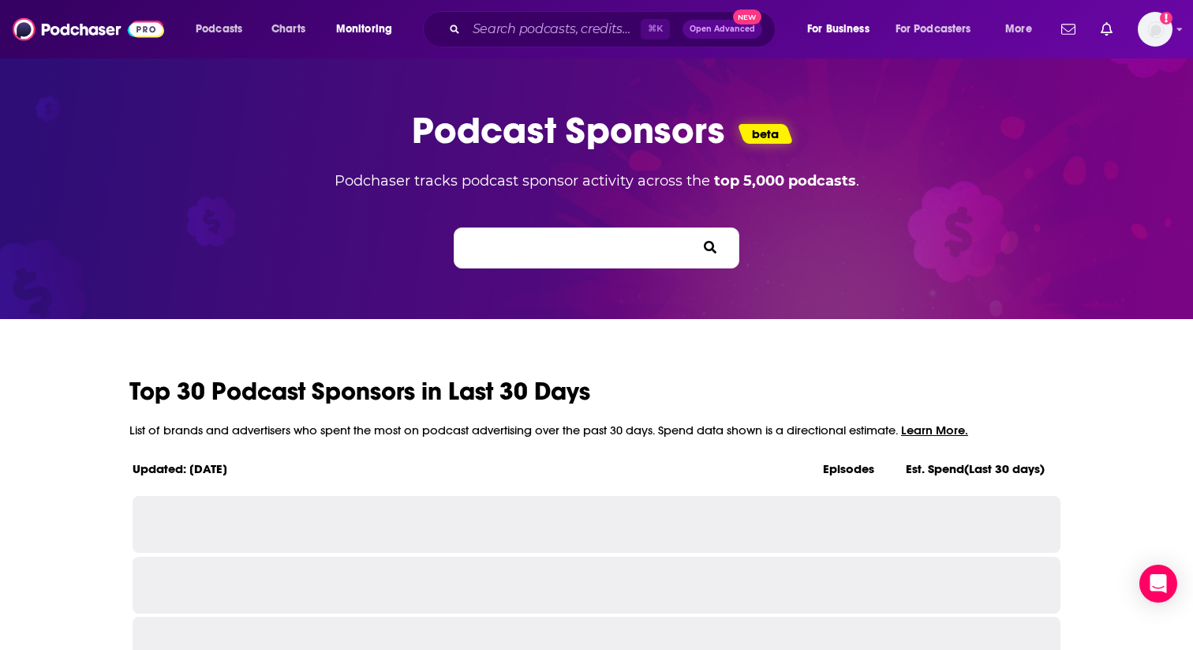
click at [522, 240] on input "Search brands... e.g. BetterHelp, Audible" at bounding box center [545, 247] width 142 height 17
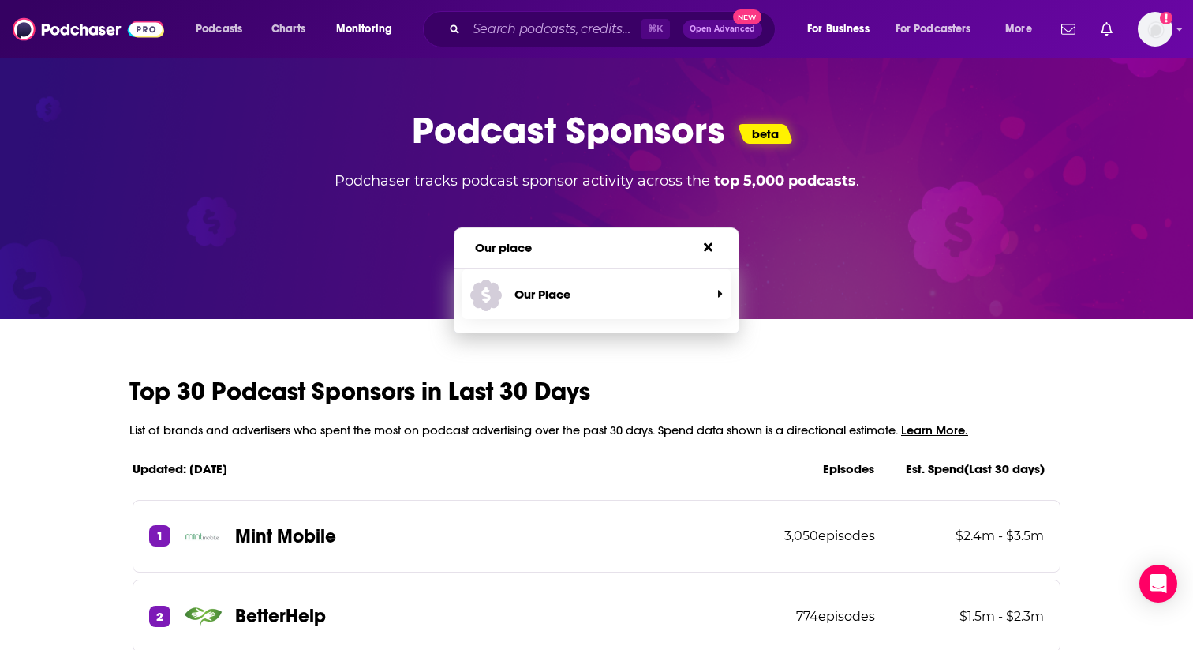
type input "Our place"
click at [557, 304] on span "Our Place" at bounding box center [590, 294] width 241 height 42
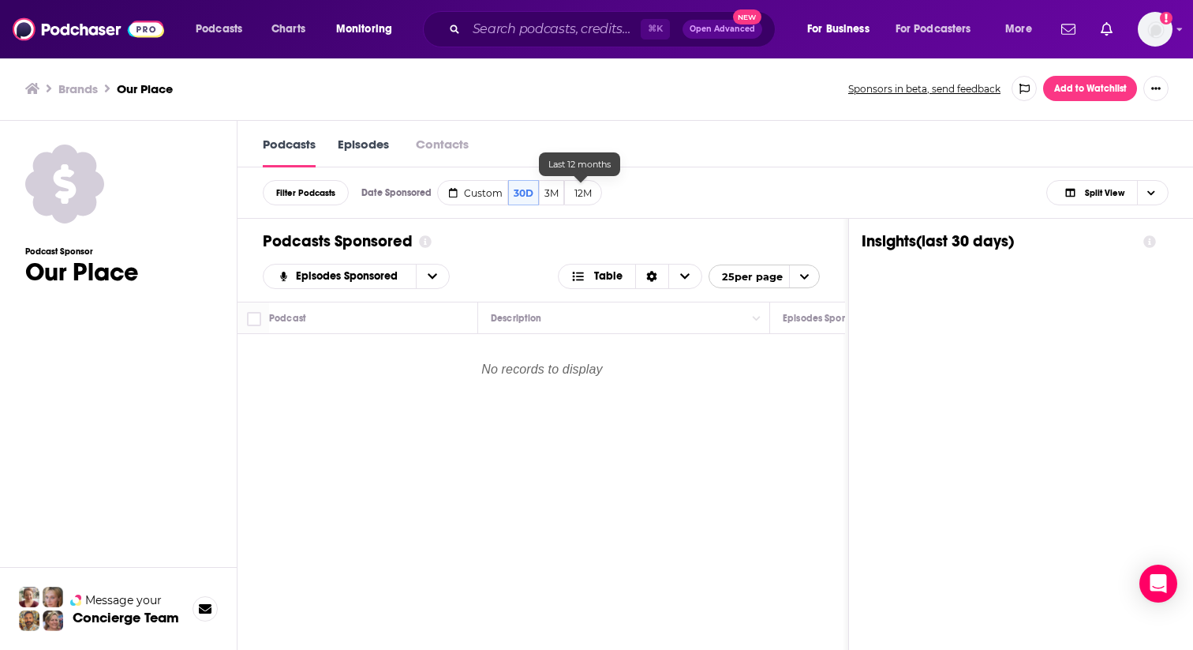
click at [584, 192] on button "12M" at bounding box center [583, 192] width 38 height 25
click at [580, 189] on button "12M" at bounding box center [583, 192] width 39 height 25
click at [436, 278] on icon "open menu" at bounding box center [432, 276] width 9 height 11
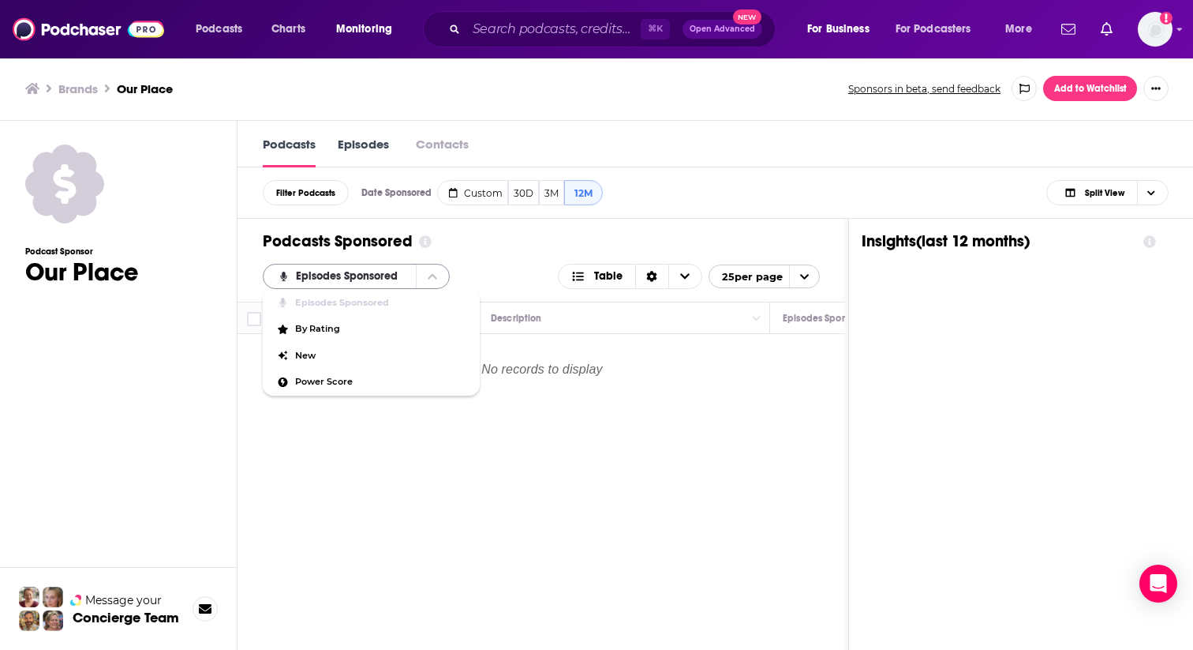
click at [436, 278] on icon "close menu" at bounding box center [432, 277] width 9 height 6
click at [435, 141] on button "Contacts" at bounding box center [442, 144] width 62 height 17
click at [360, 139] on link "Episodes" at bounding box center [363, 152] width 51 height 32
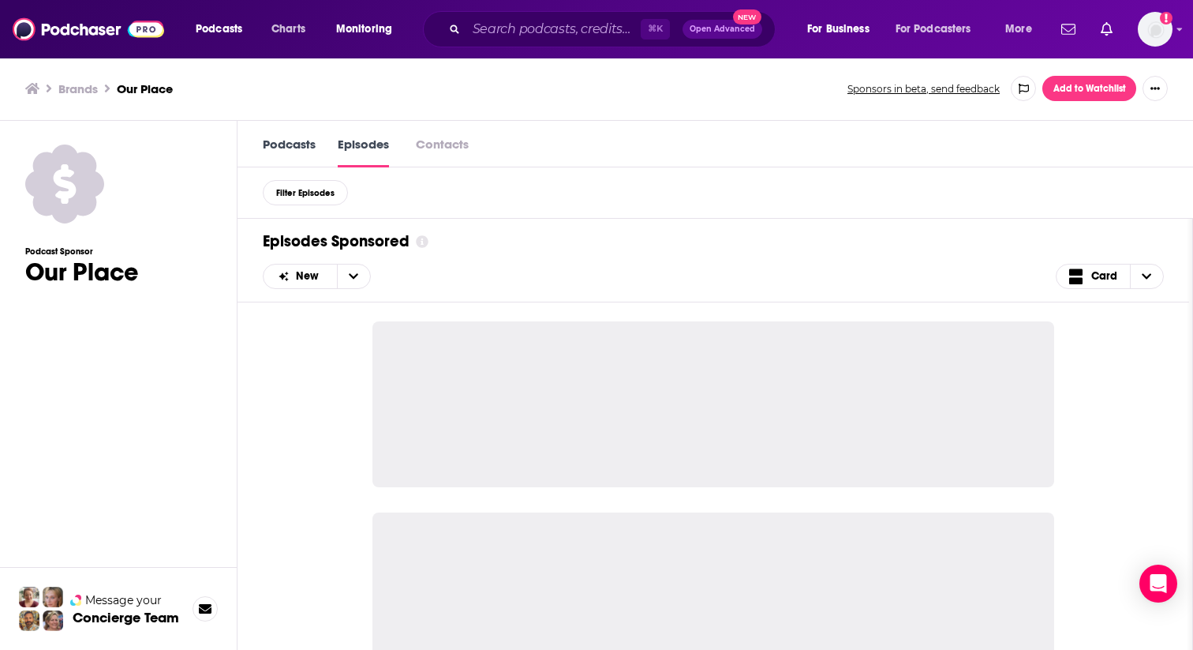
click at [280, 141] on link "Podcasts" at bounding box center [289, 152] width 53 height 32
